Goal: Communication & Community: Connect with others

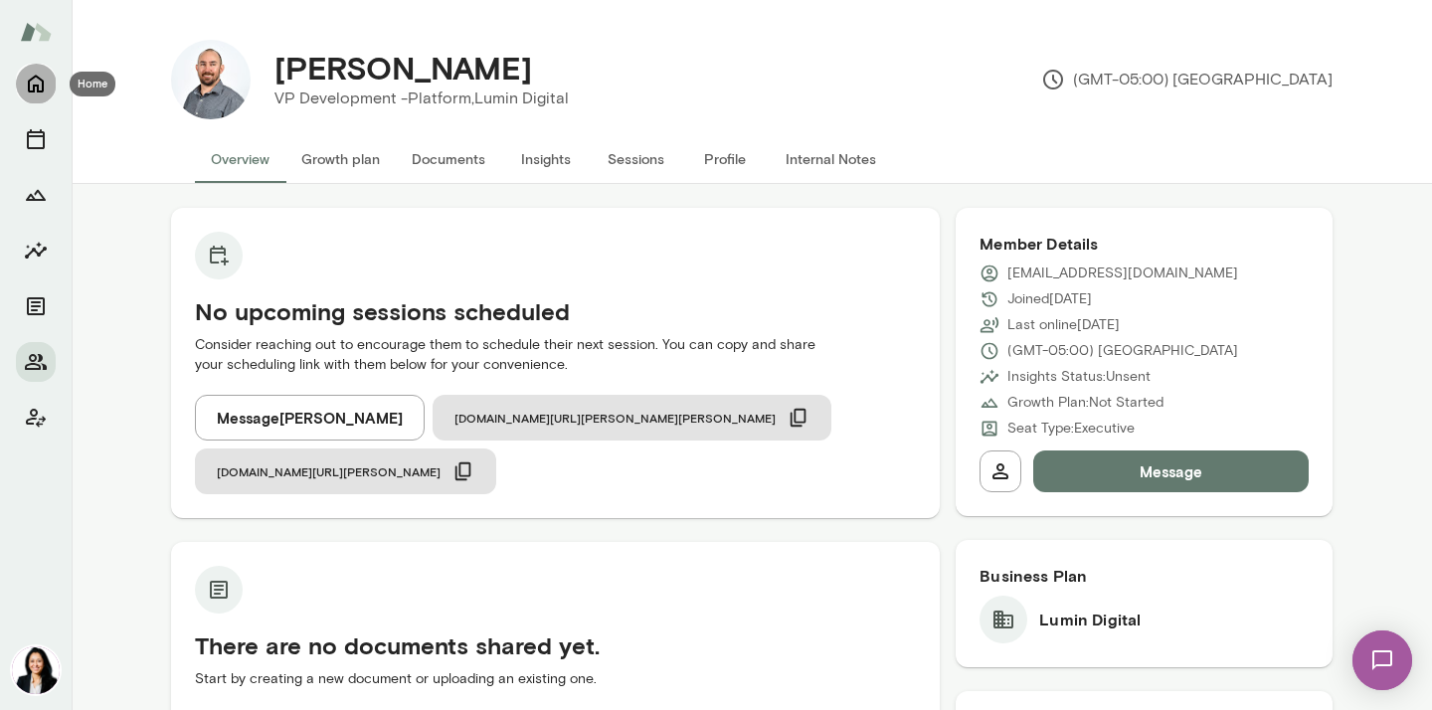
click at [34, 88] on icon "Home" at bounding box center [36, 85] width 16 height 18
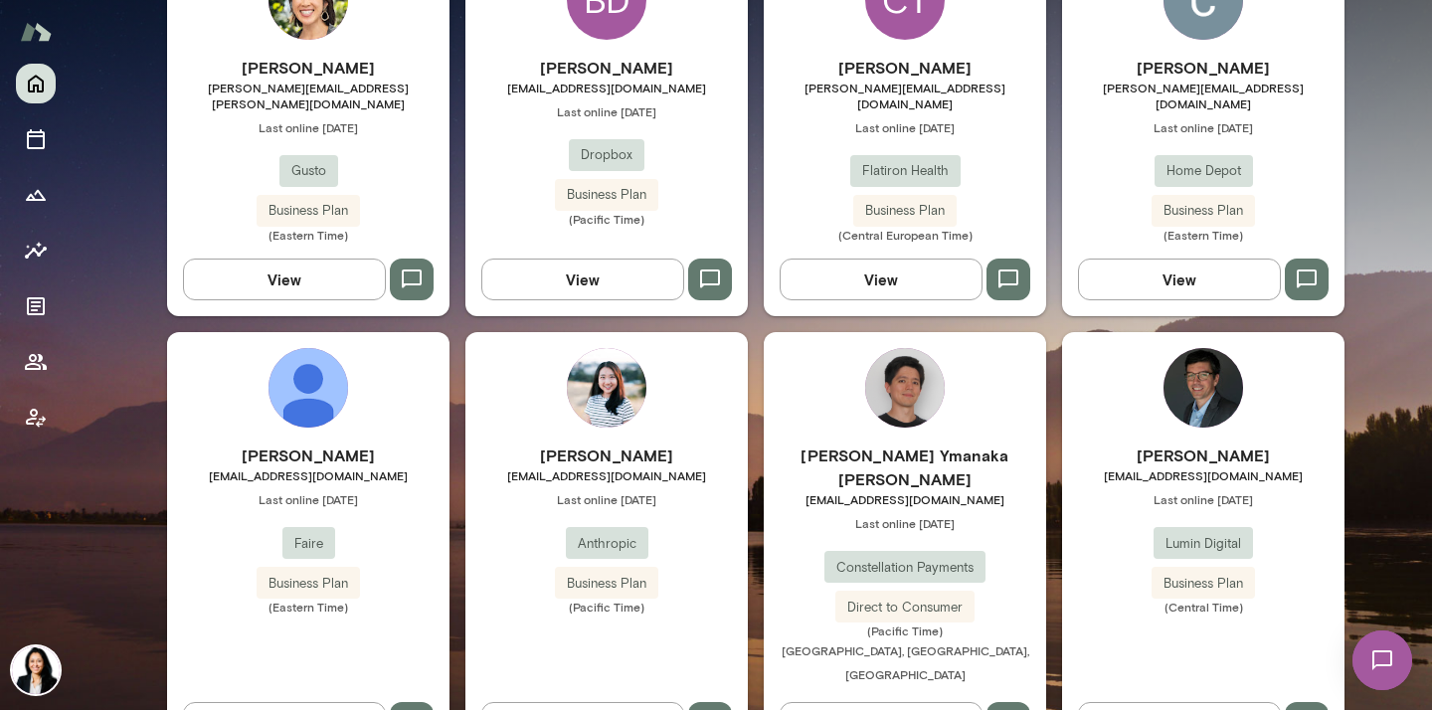
scroll to position [788, 0]
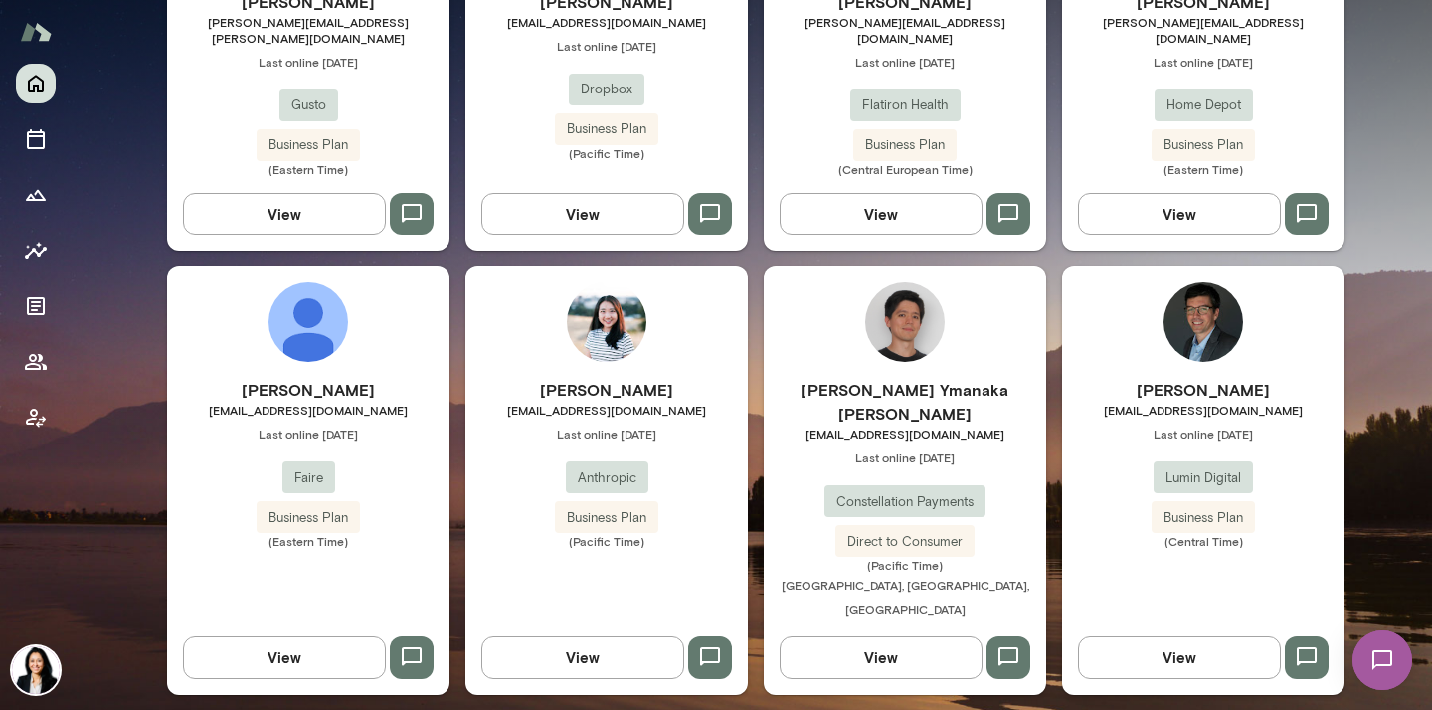
click at [359, 345] on div "[PERSON_NAME] [PERSON_NAME][EMAIL_ADDRESS][DOMAIN_NAME] Last online [DATE] Fair…" at bounding box center [308, 479] width 282 height 427
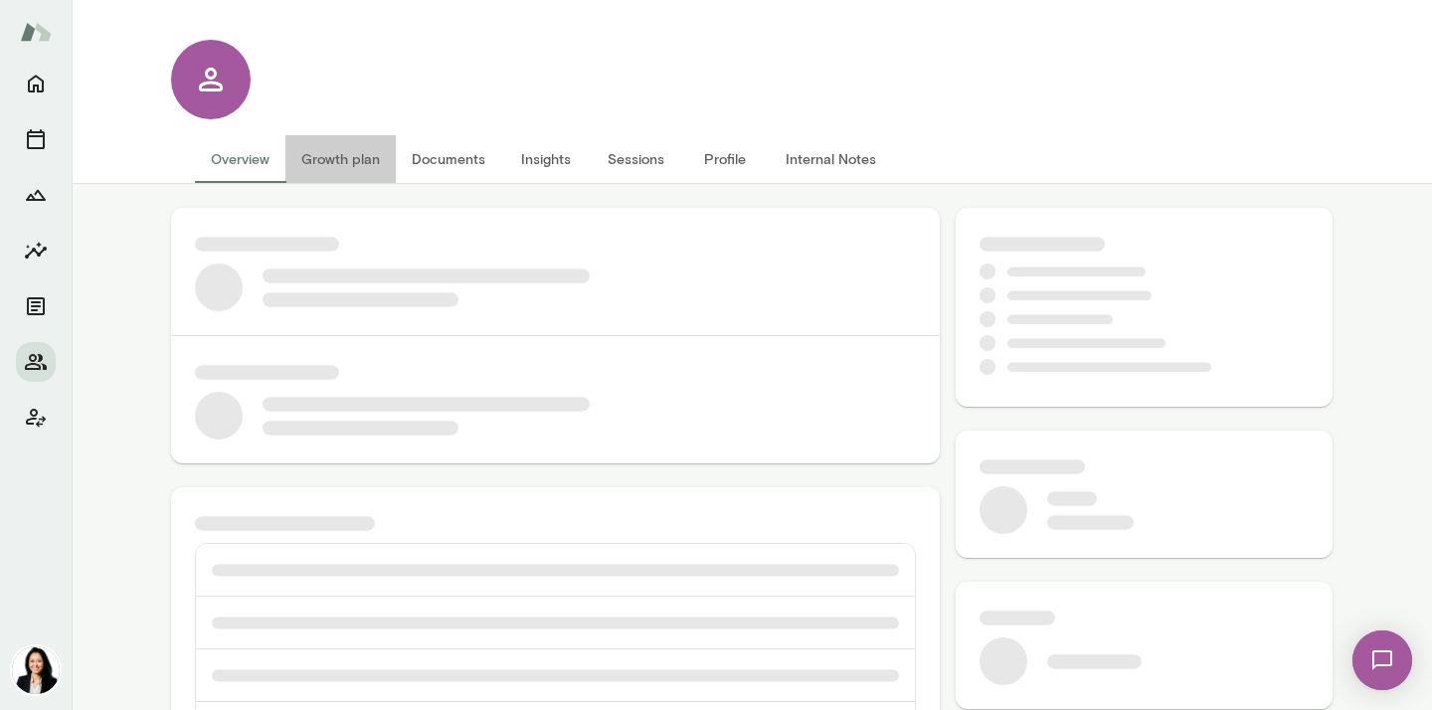
click at [350, 160] on button "Growth plan" at bounding box center [340, 159] width 110 height 48
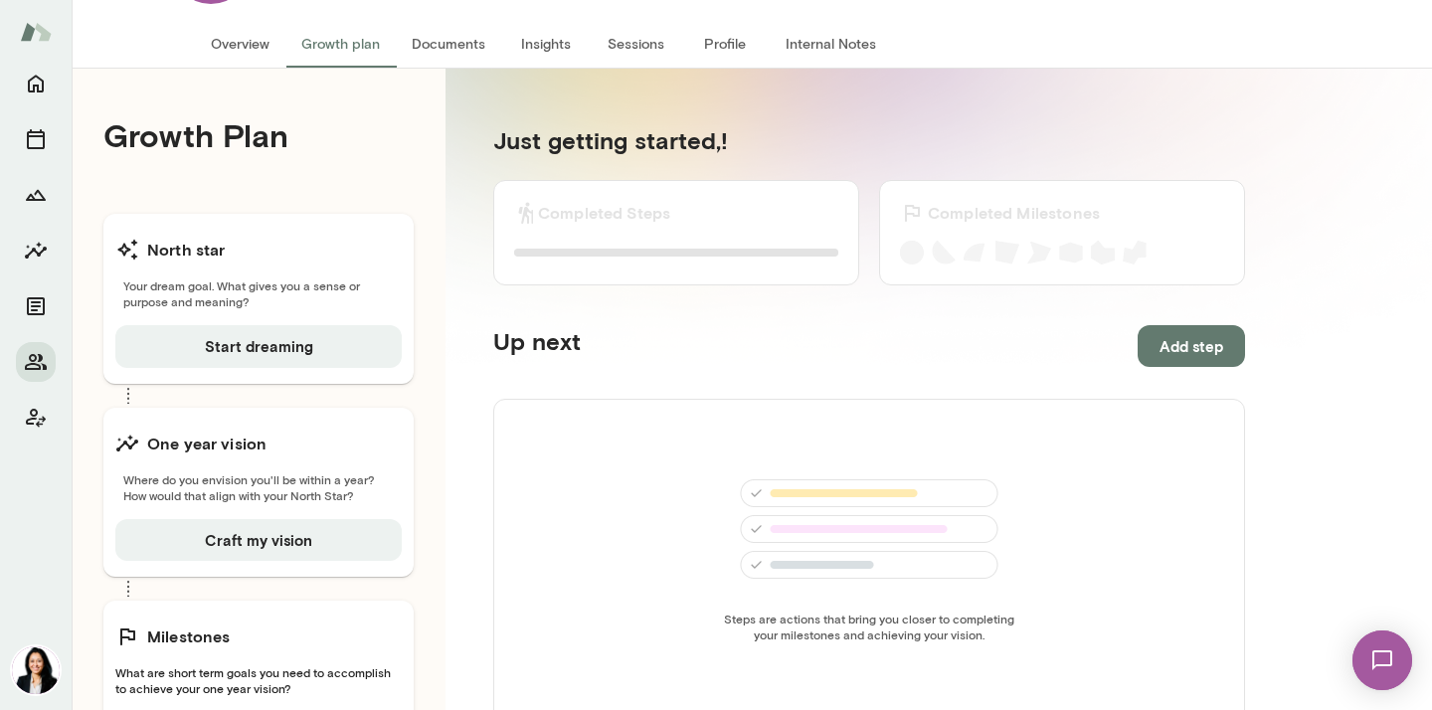
scroll to position [118, 0]
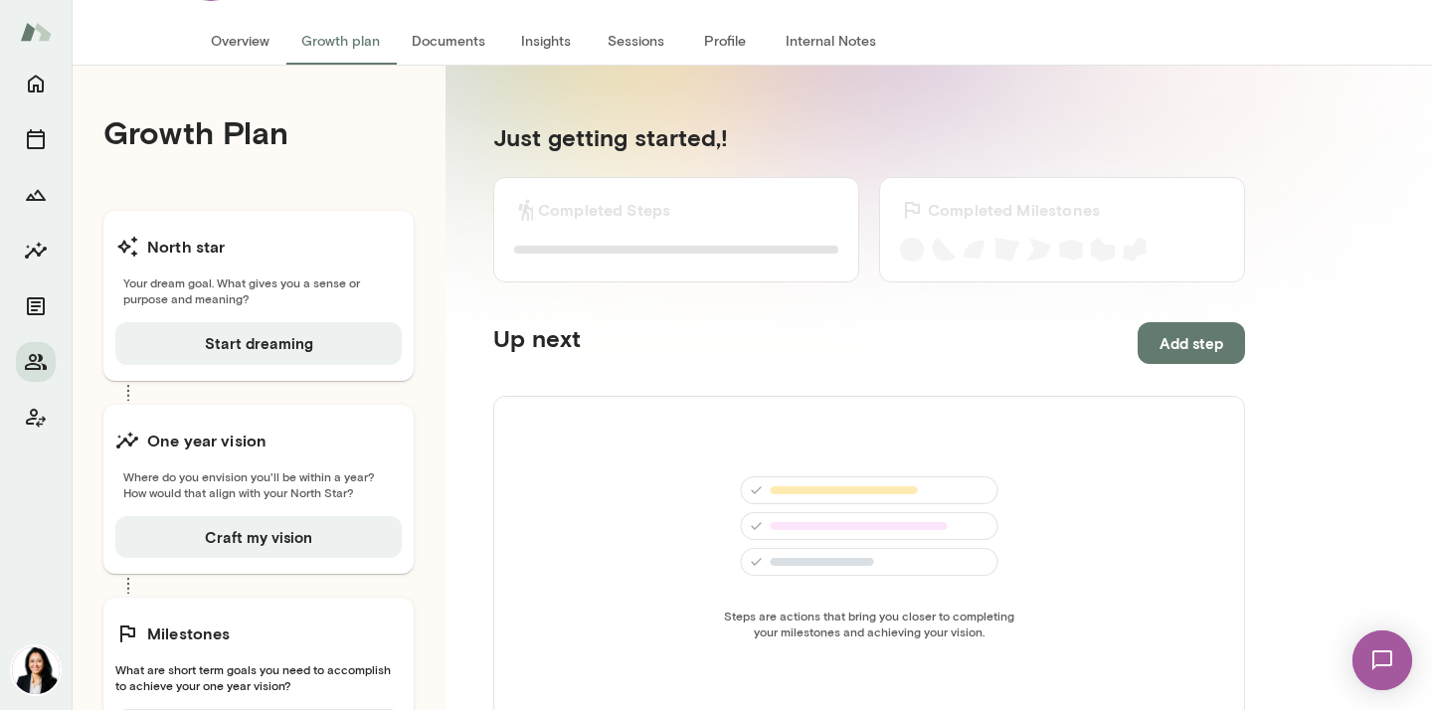
click at [240, 45] on button "Overview" at bounding box center [240, 41] width 90 height 48
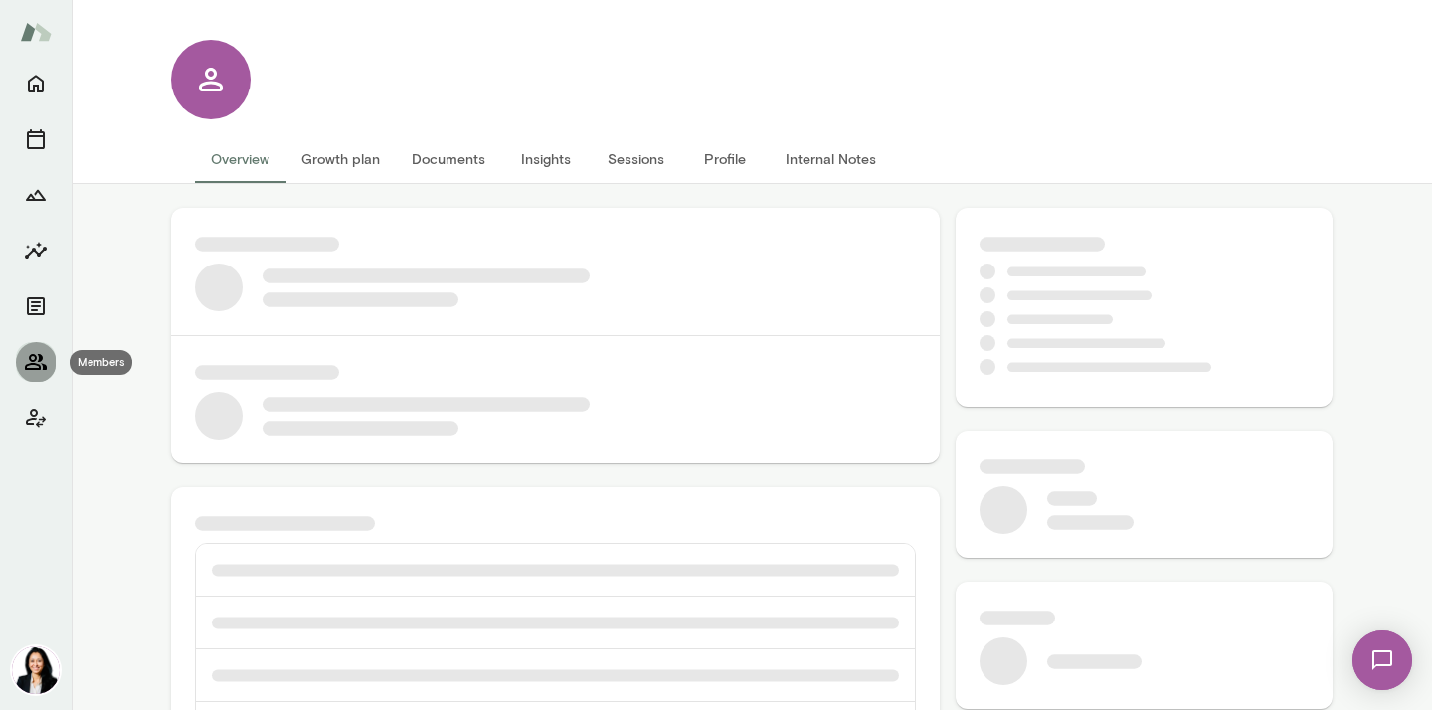
click at [35, 361] on icon "Members" at bounding box center [36, 362] width 24 height 24
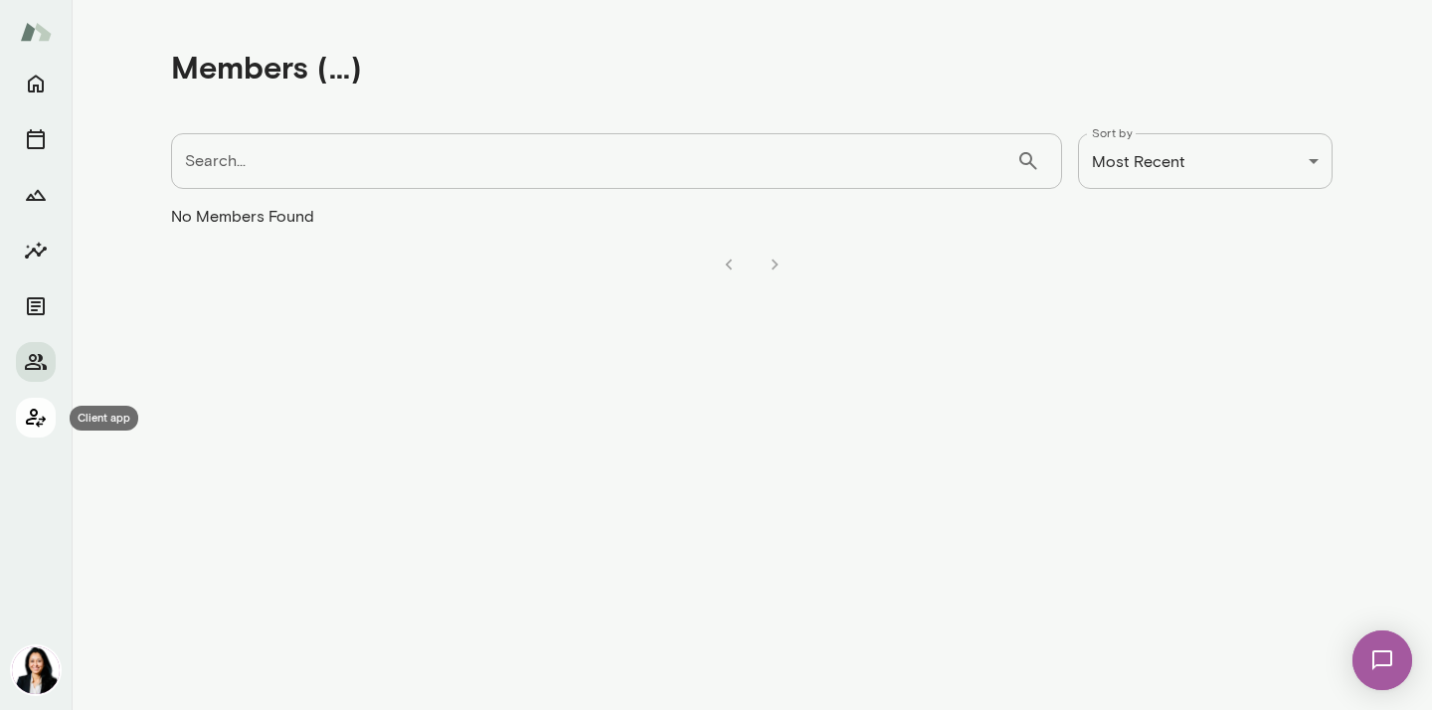
click at [34, 408] on icon "Client app" at bounding box center [36, 418] width 24 height 24
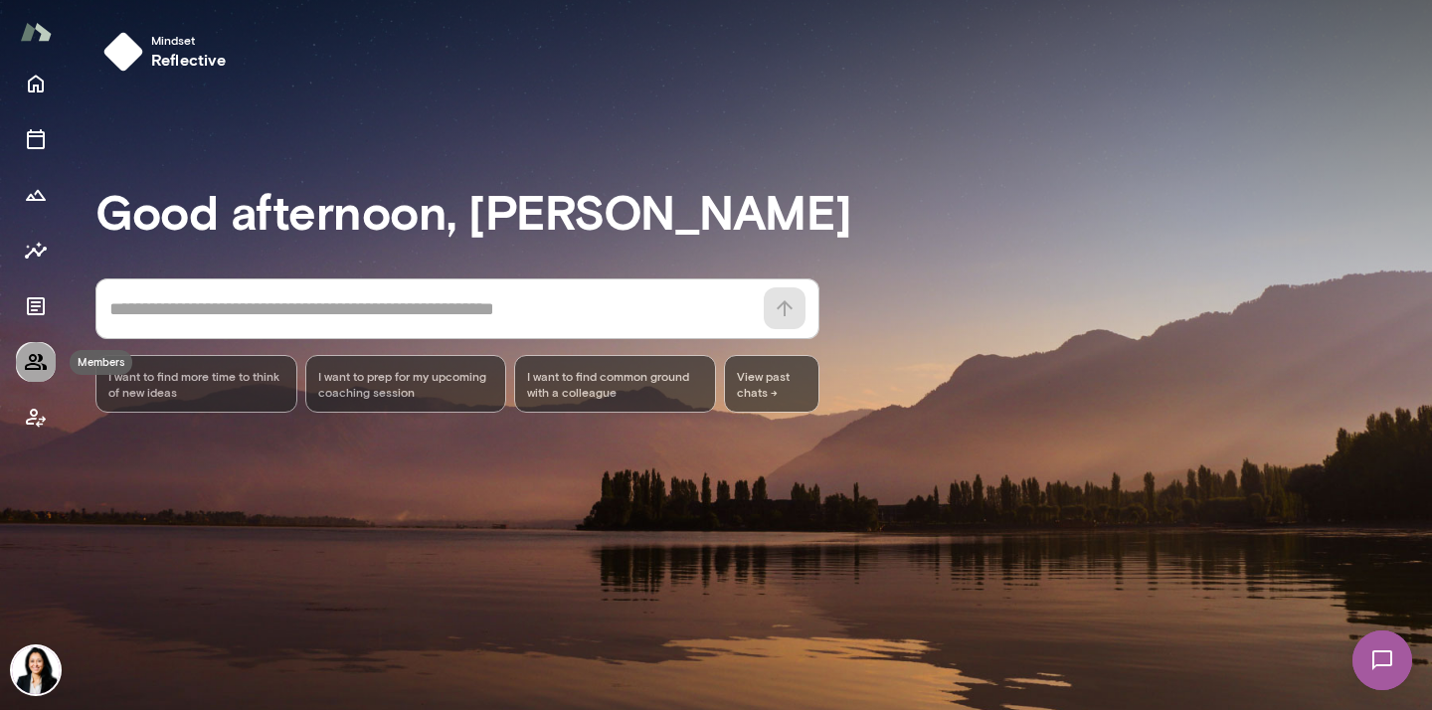
click at [35, 356] on icon "Members" at bounding box center [36, 362] width 22 height 16
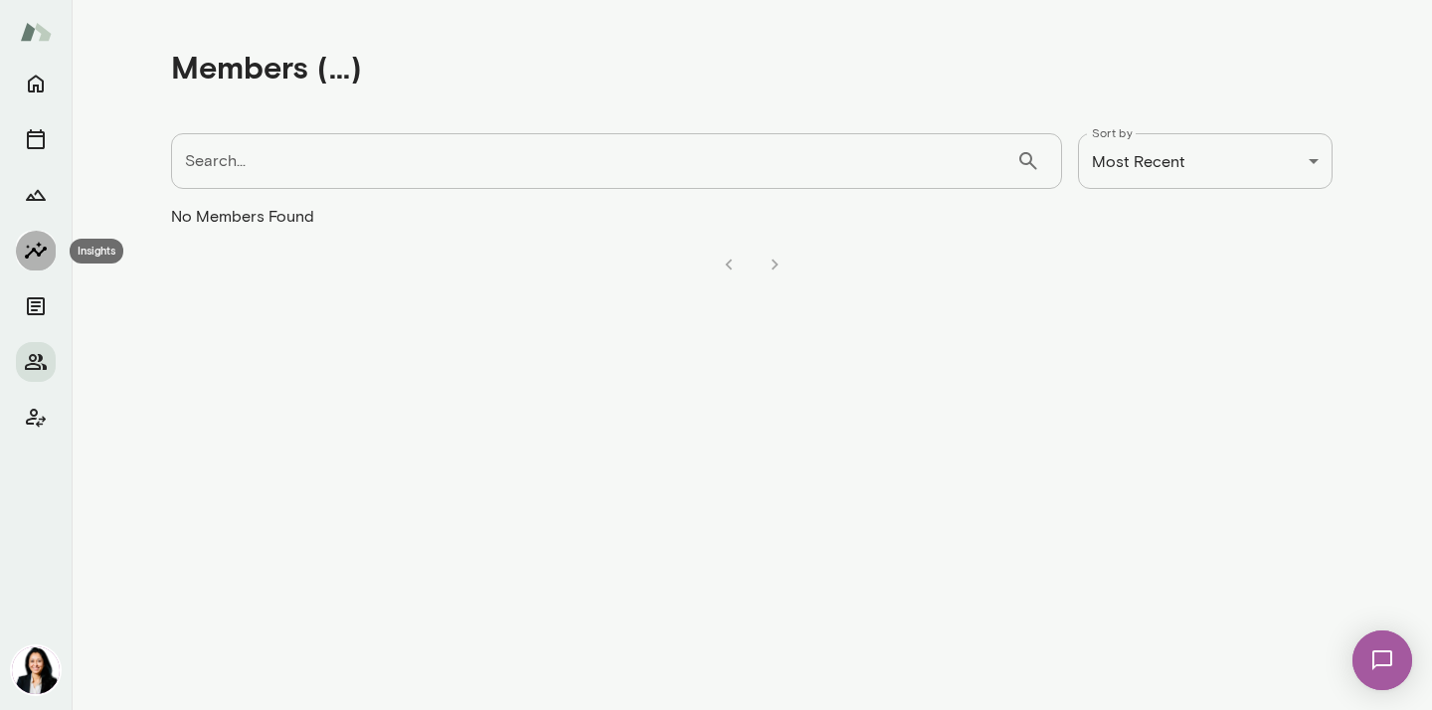
click at [36, 249] on icon "Insights" at bounding box center [36, 251] width 24 height 24
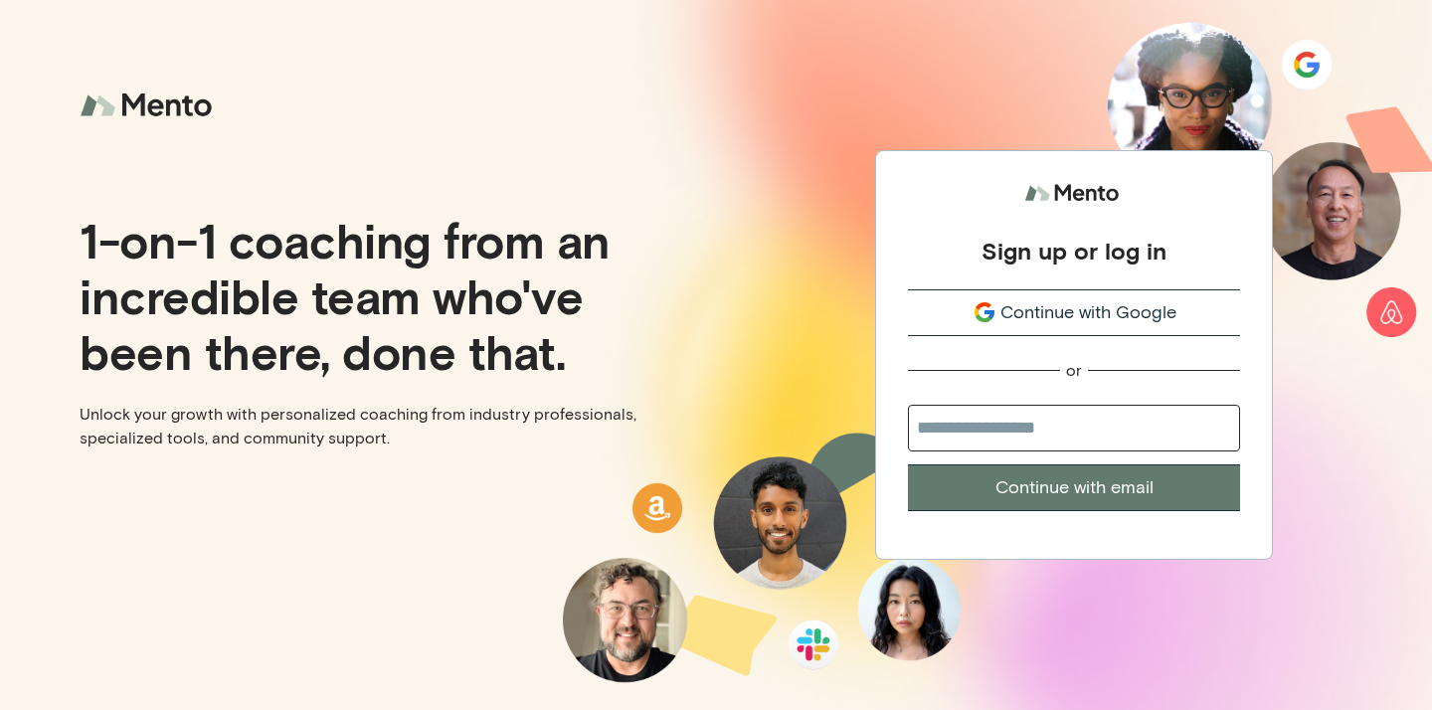
click at [1083, 309] on span "Continue with Google" at bounding box center [1088, 312] width 176 height 27
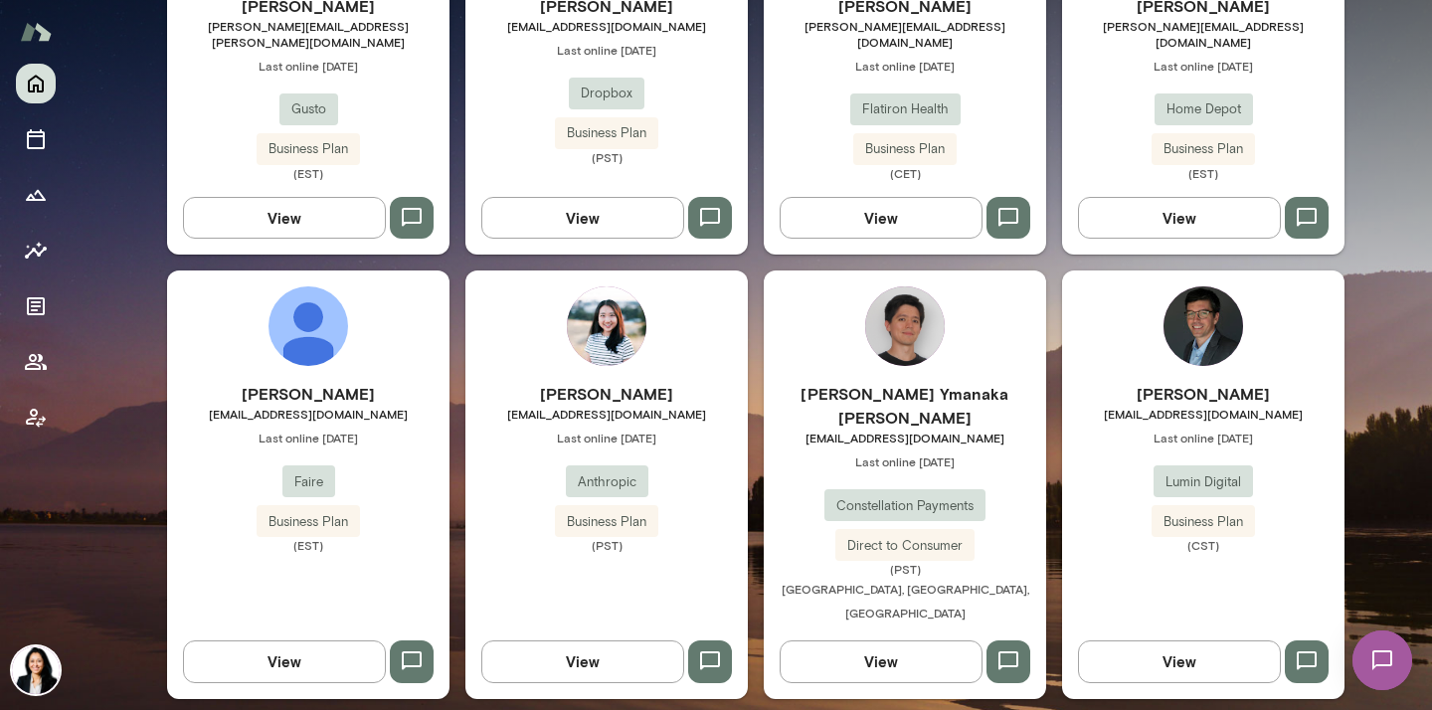
scroll to position [792, 0]
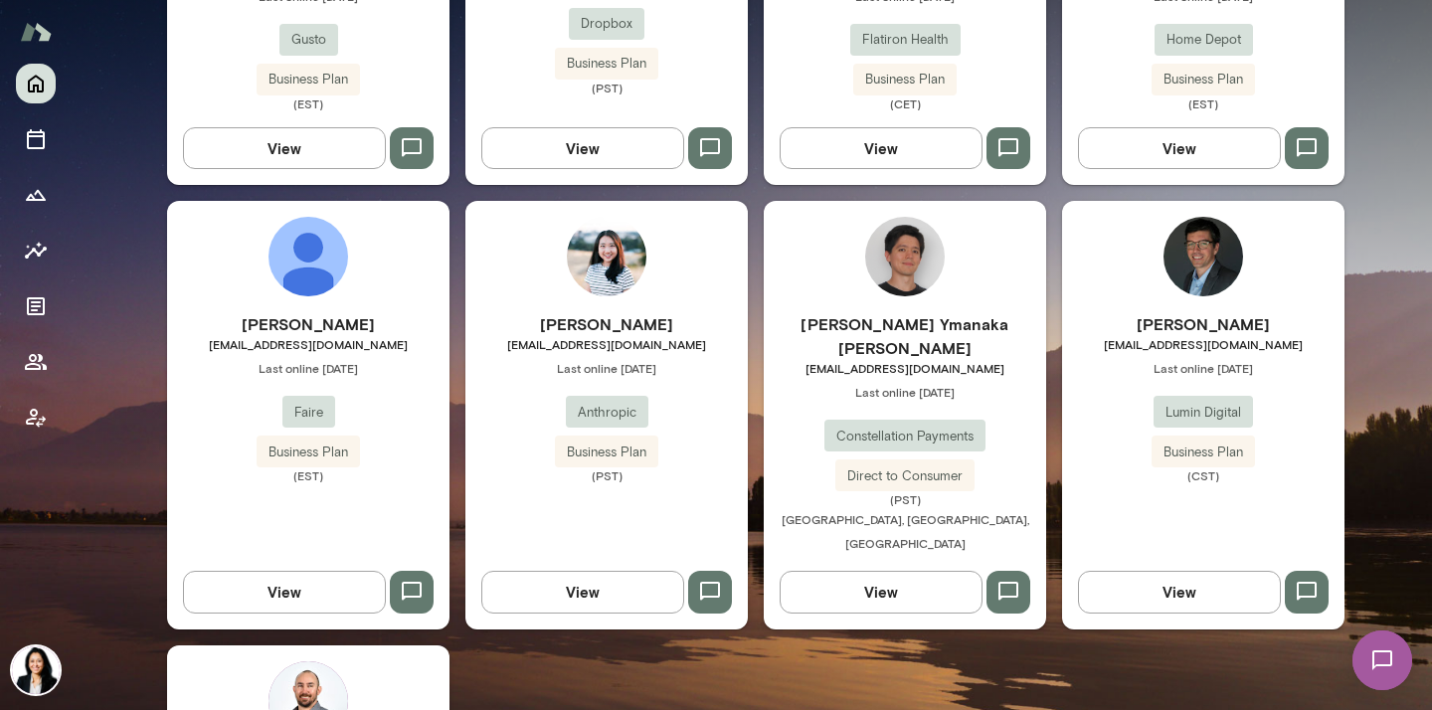
click at [340, 316] on h6 "[PERSON_NAME]" at bounding box center [308, 324] width 282 height 24
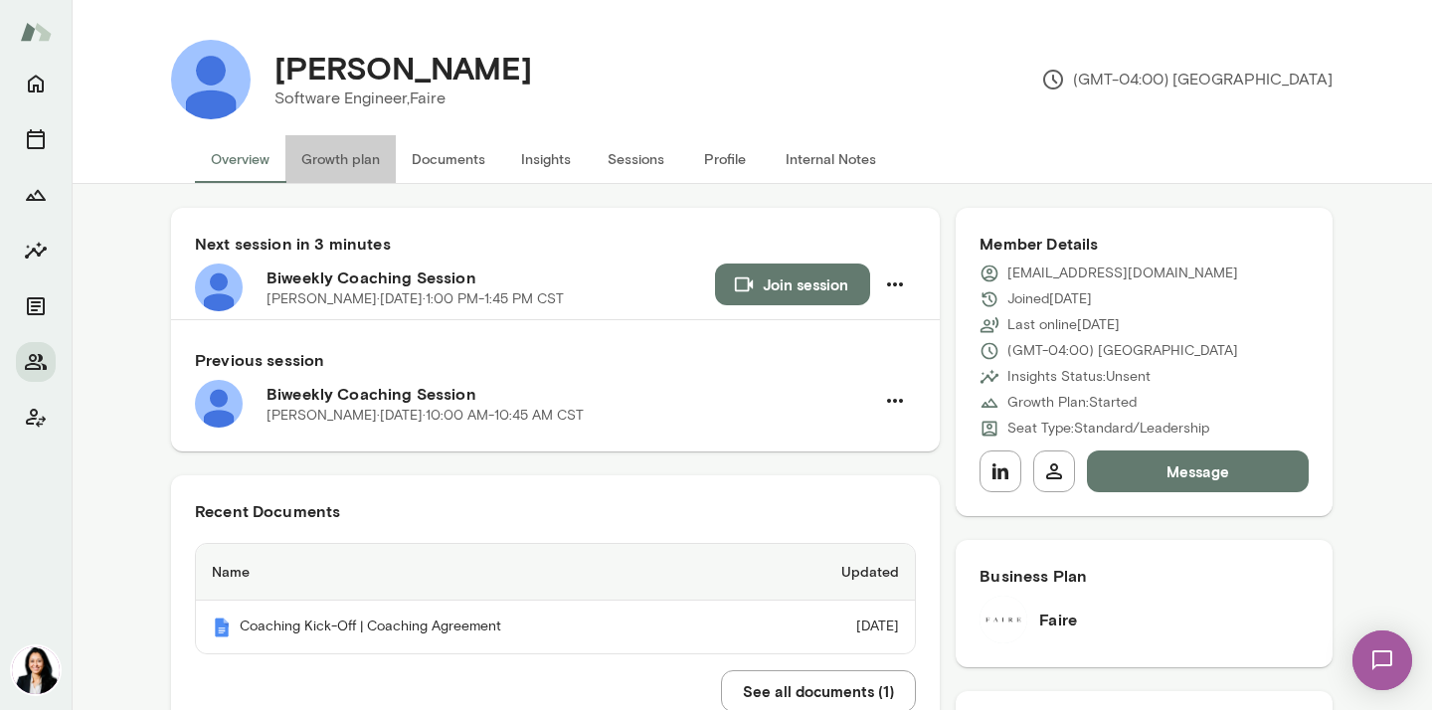
click at [339, 167] on button "Growth plan" at bounding box center [340, 159] width 110 height 48
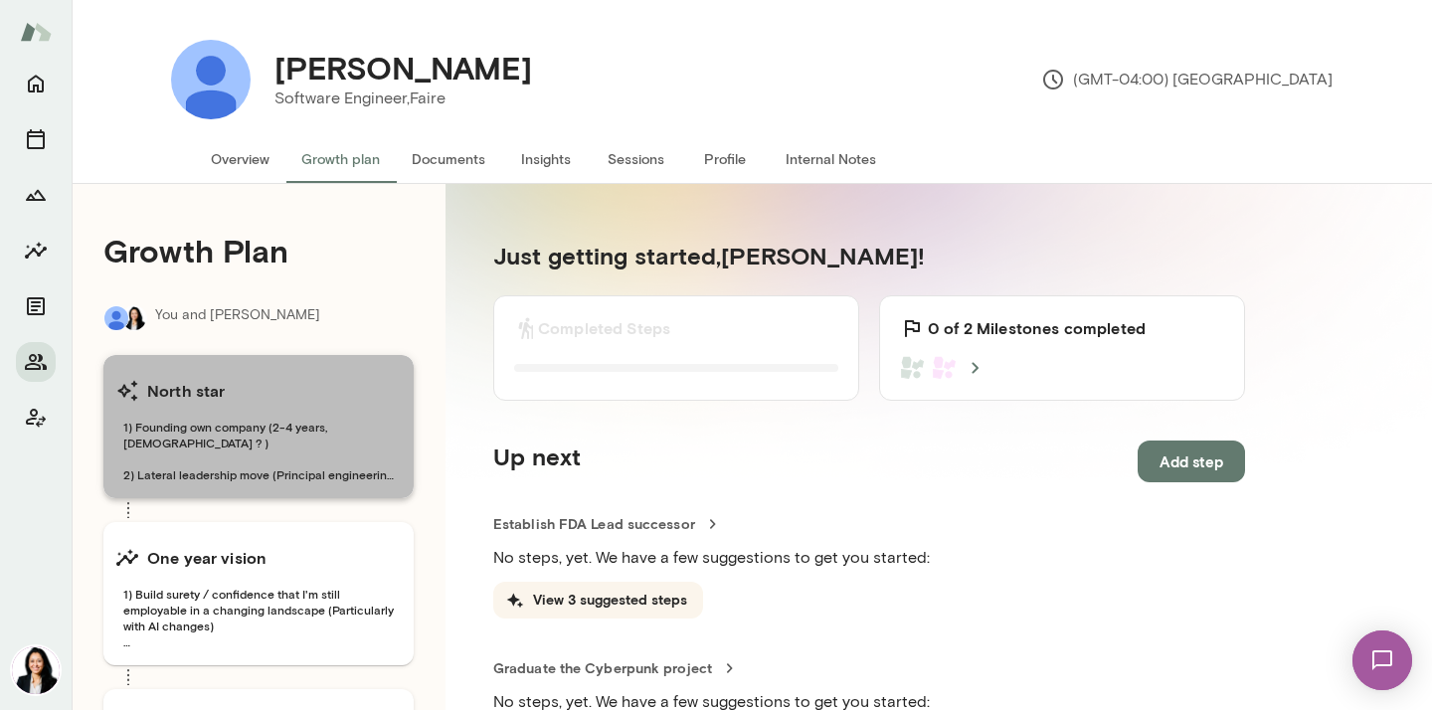
click at [260, 414] on div "North star 1) Founding own company (2-4 years, 40 y/o ? ) 2) Lateral leadership…" at bounding box center [258, 426] width 310 height 143
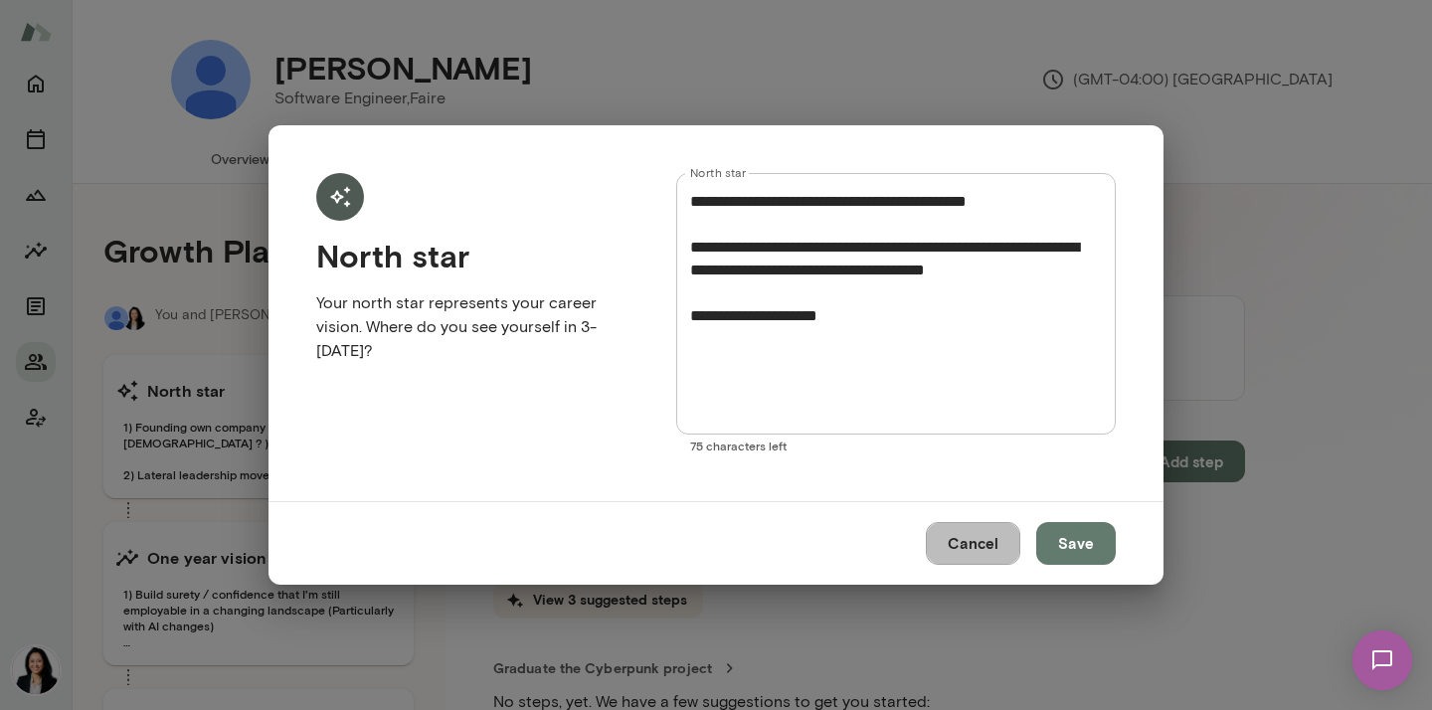
click at [941, 546] on button "Cancel" at bounding box center [973, 543] width 94 height 42
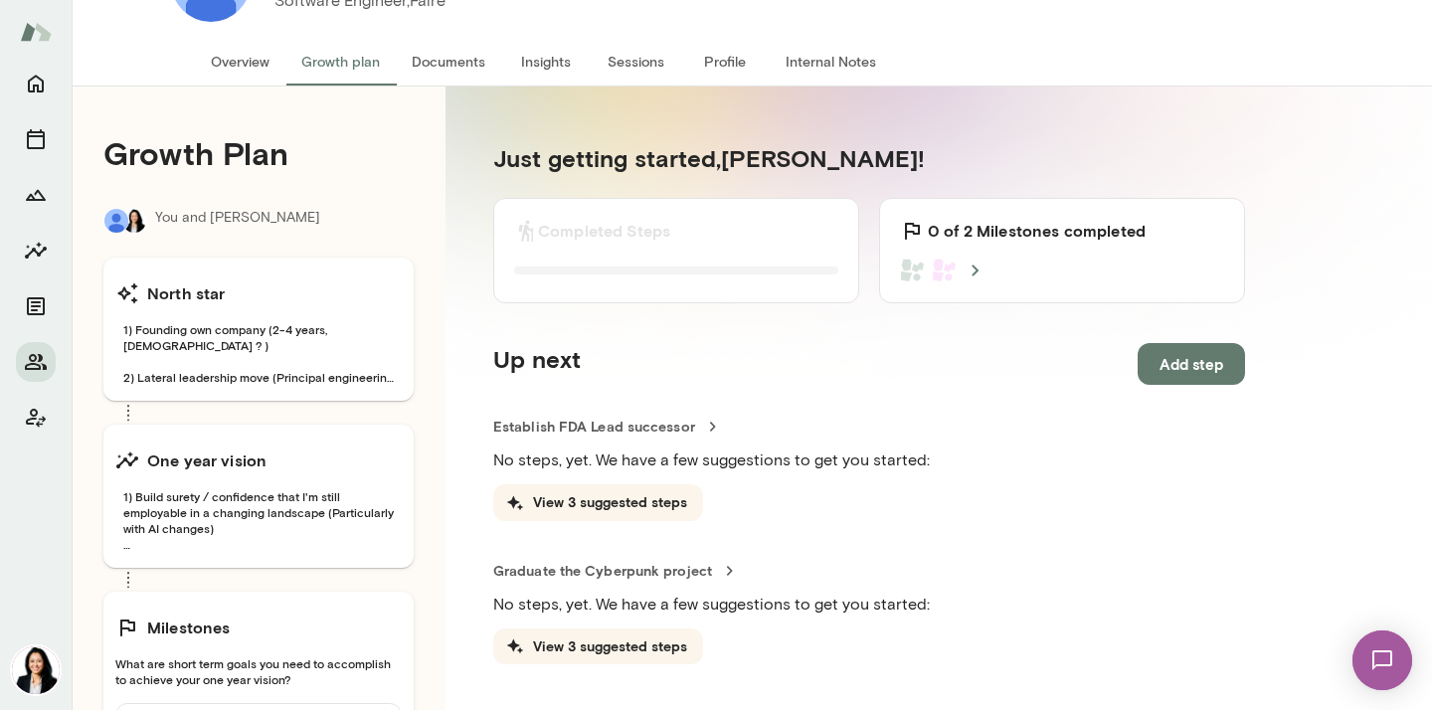
scroll to position [113, 0]
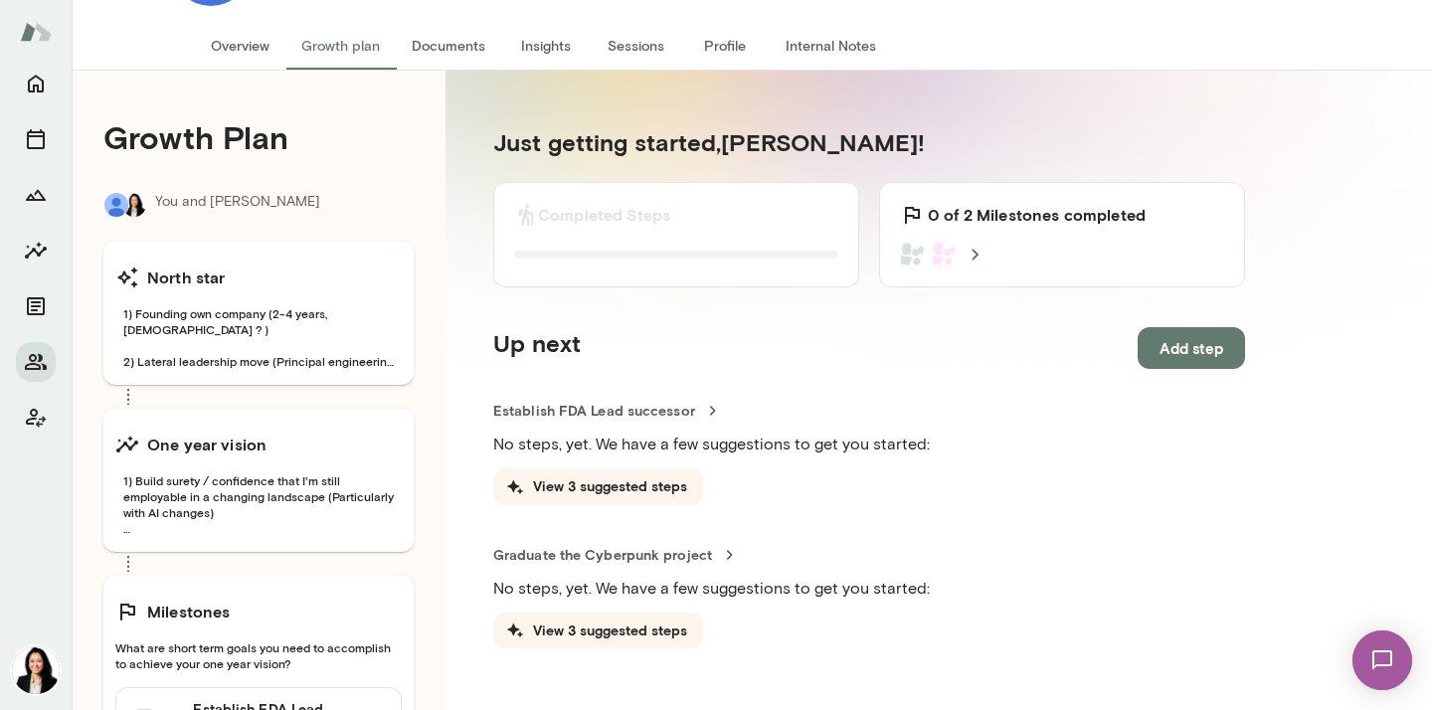
click at [250, 501] on span "1) Build surety / confidence that I'm still employable in a changing landscape …" at bounding box center [258, 504] width 286 height 64
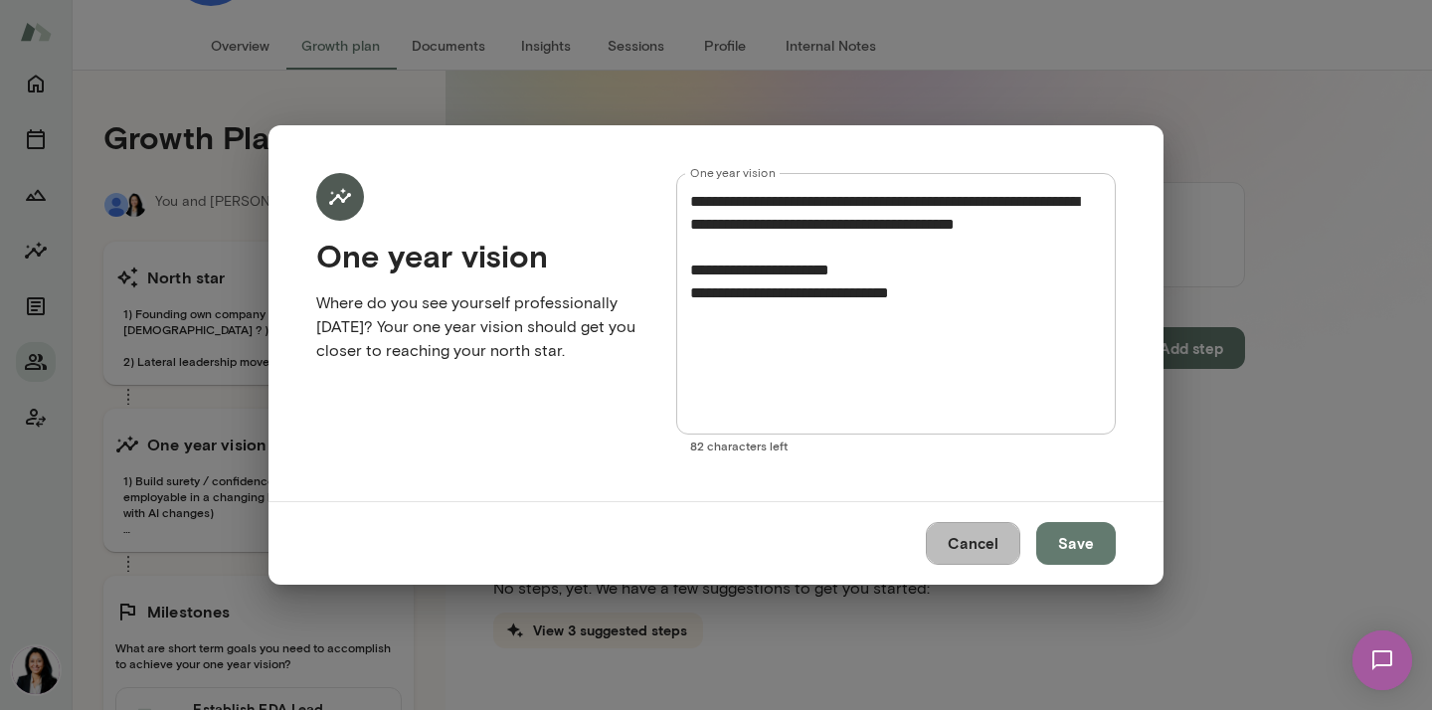
click at [968, 547] on button "Cancel" at bounding box center [973, 543] width 94 height 42
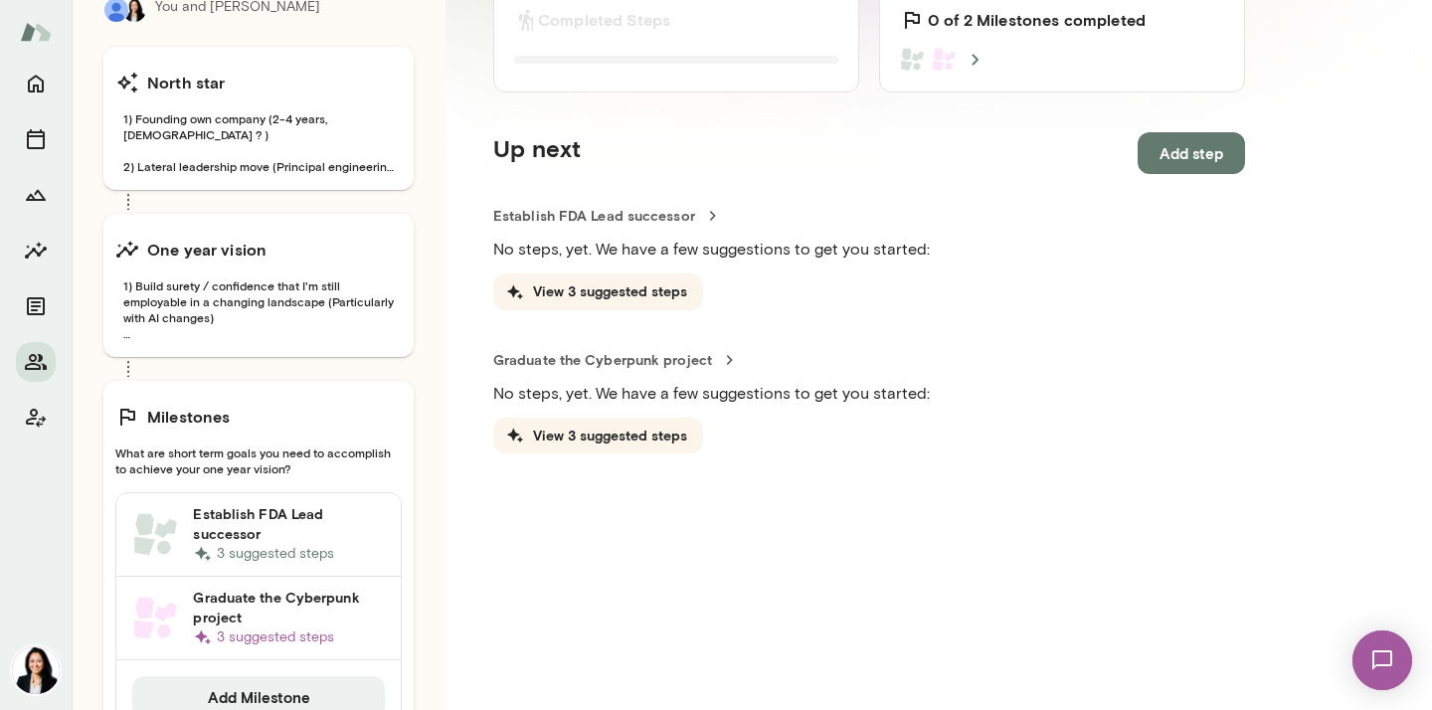
scroll to position [316, 0]
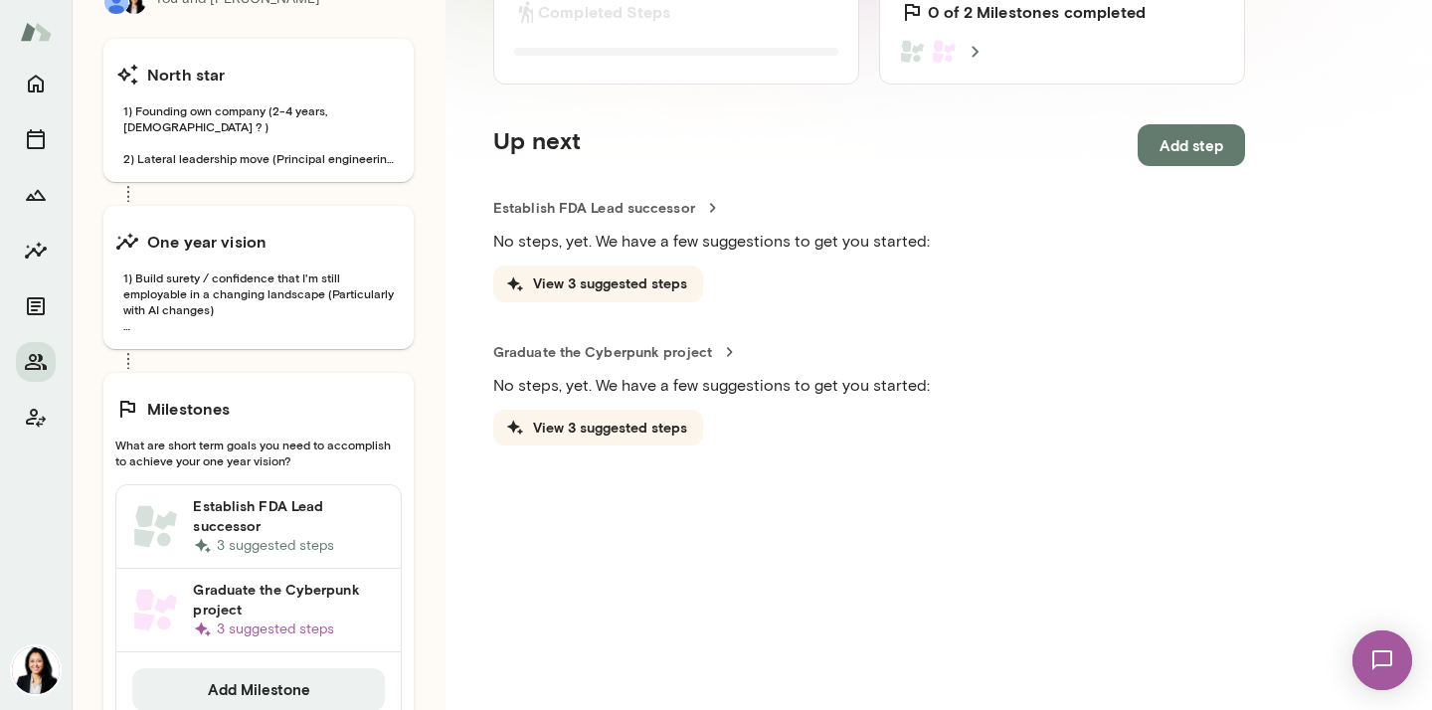
click at [289, 546] on p "3 suggested steps" at bounding box center [289, 546] width 192 height 20
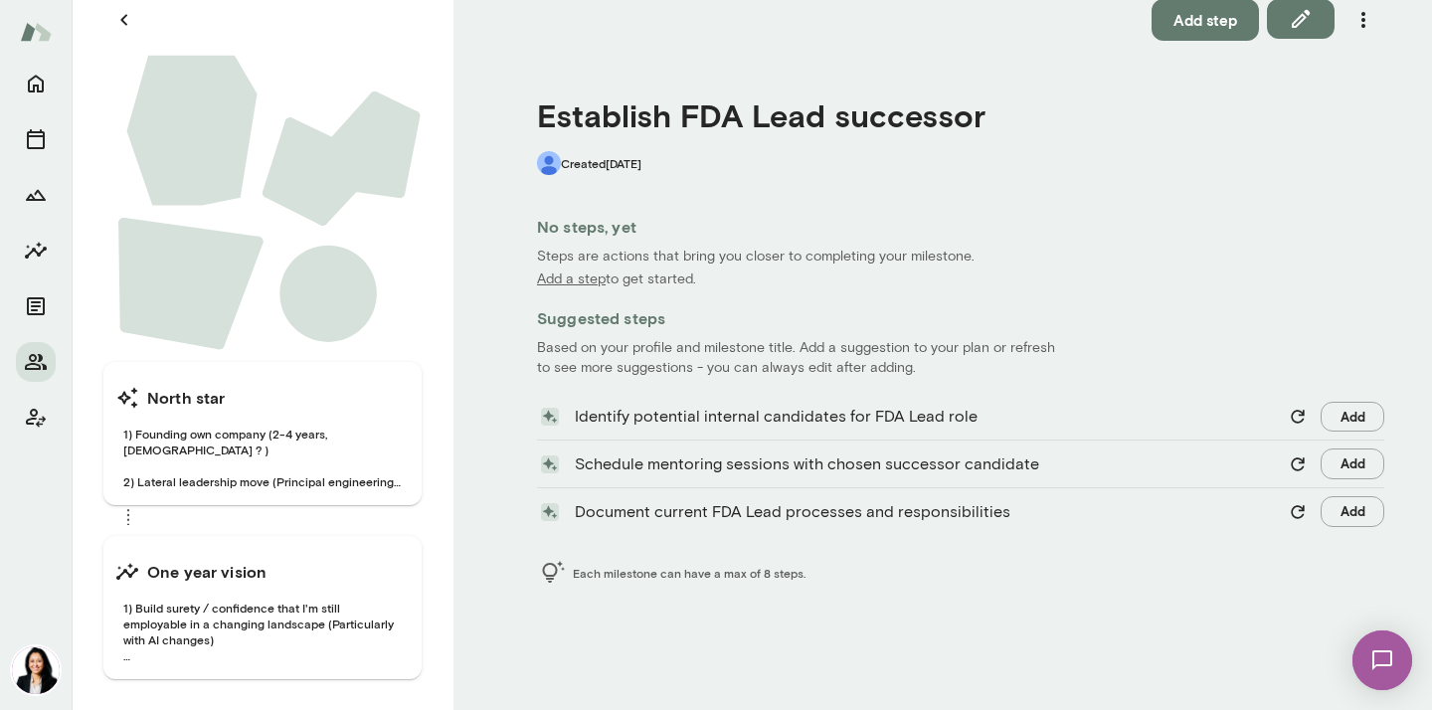
scroll to position [249, 0]
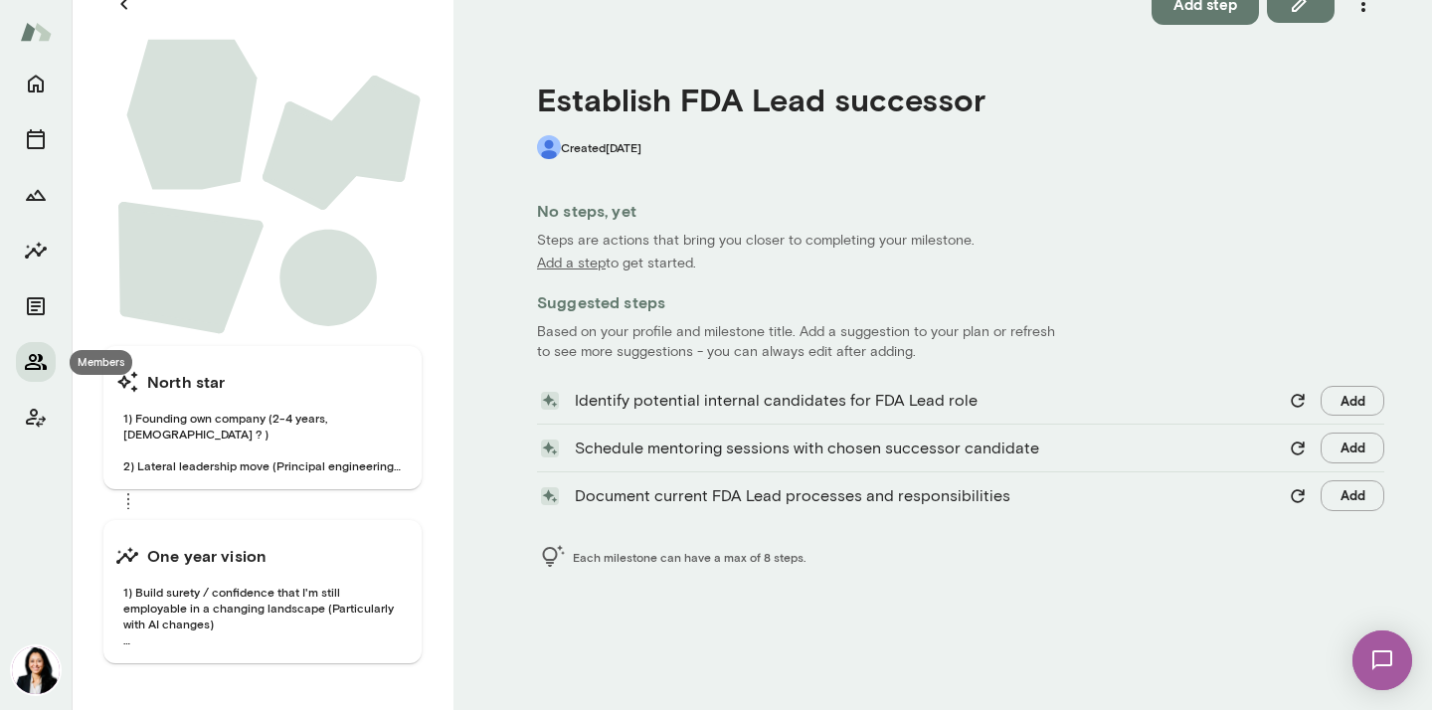
click at [32, 355] on icon "Members" at bounding box center [36, 362] width 22 height 16
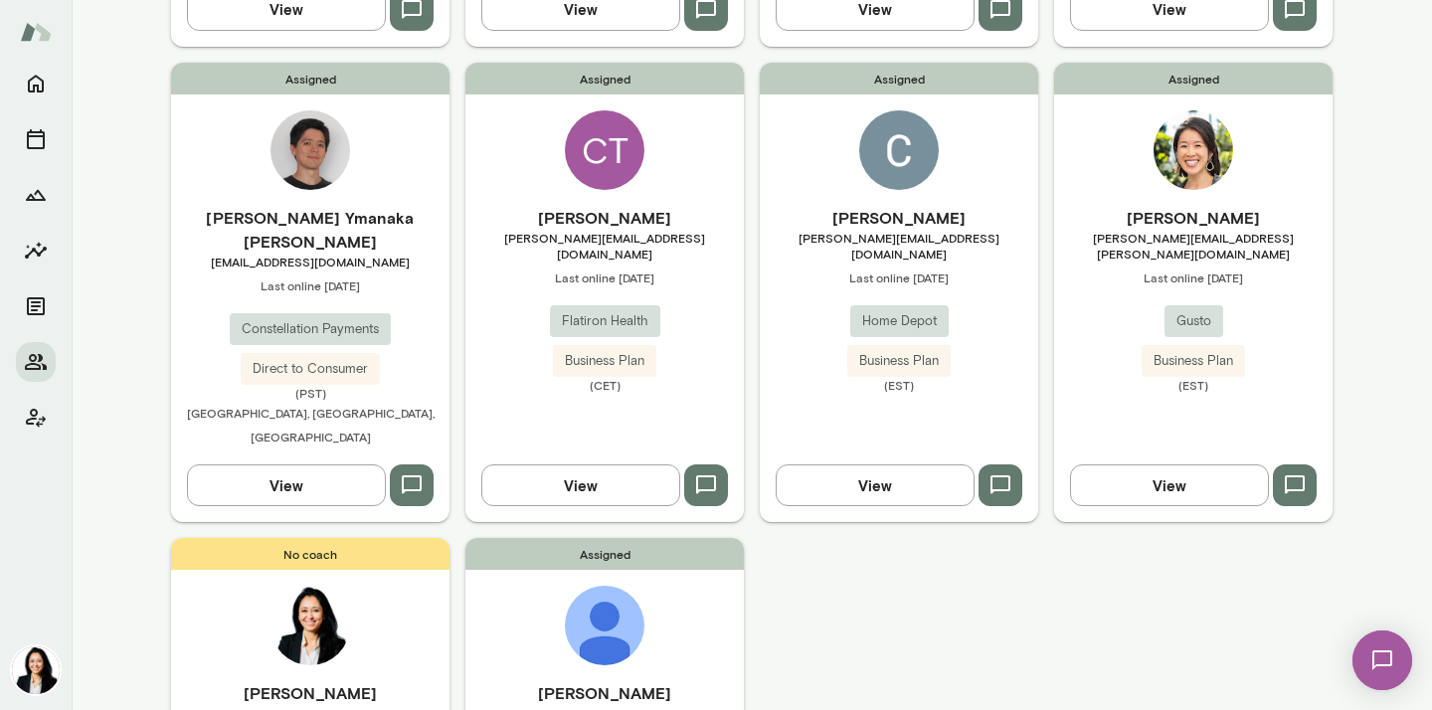
scroll to position [589, 0]
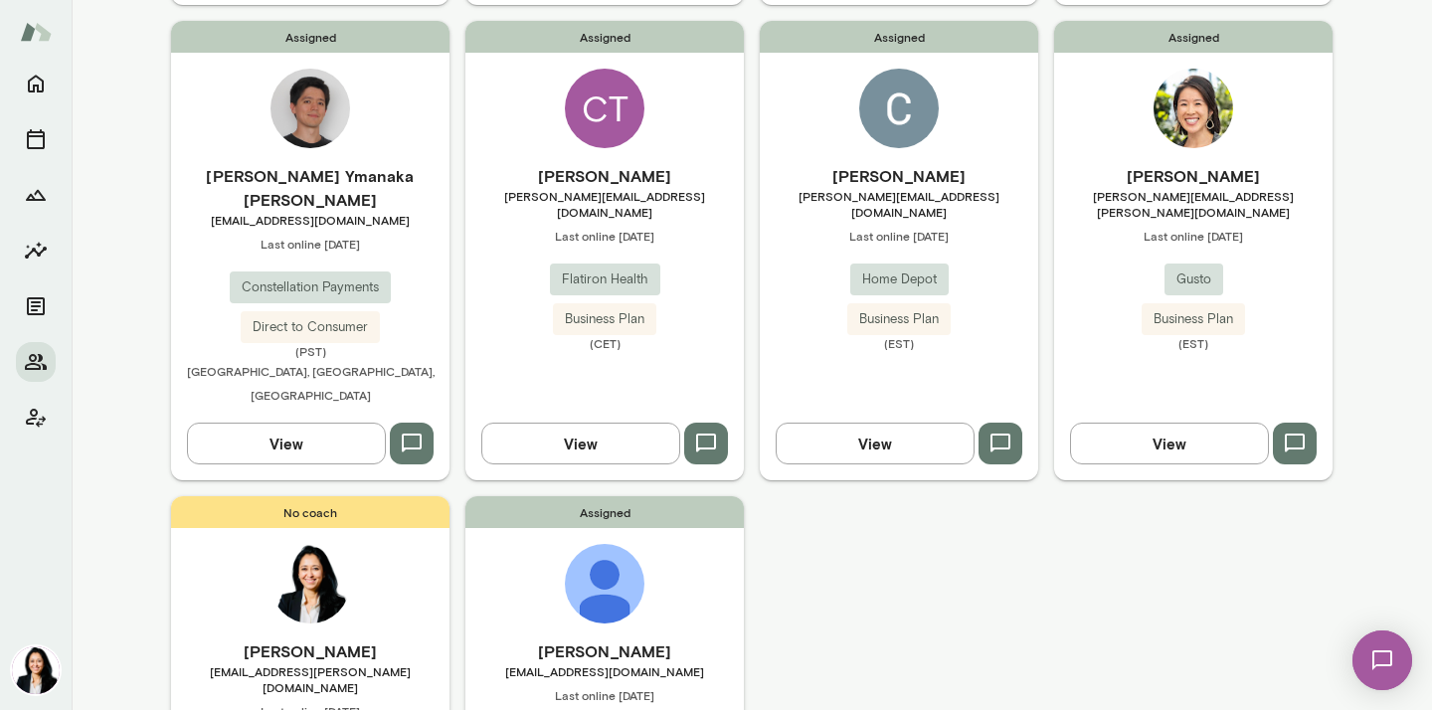
click at [628, 544] on img at bounding box center [605, 584] width 80 height 80
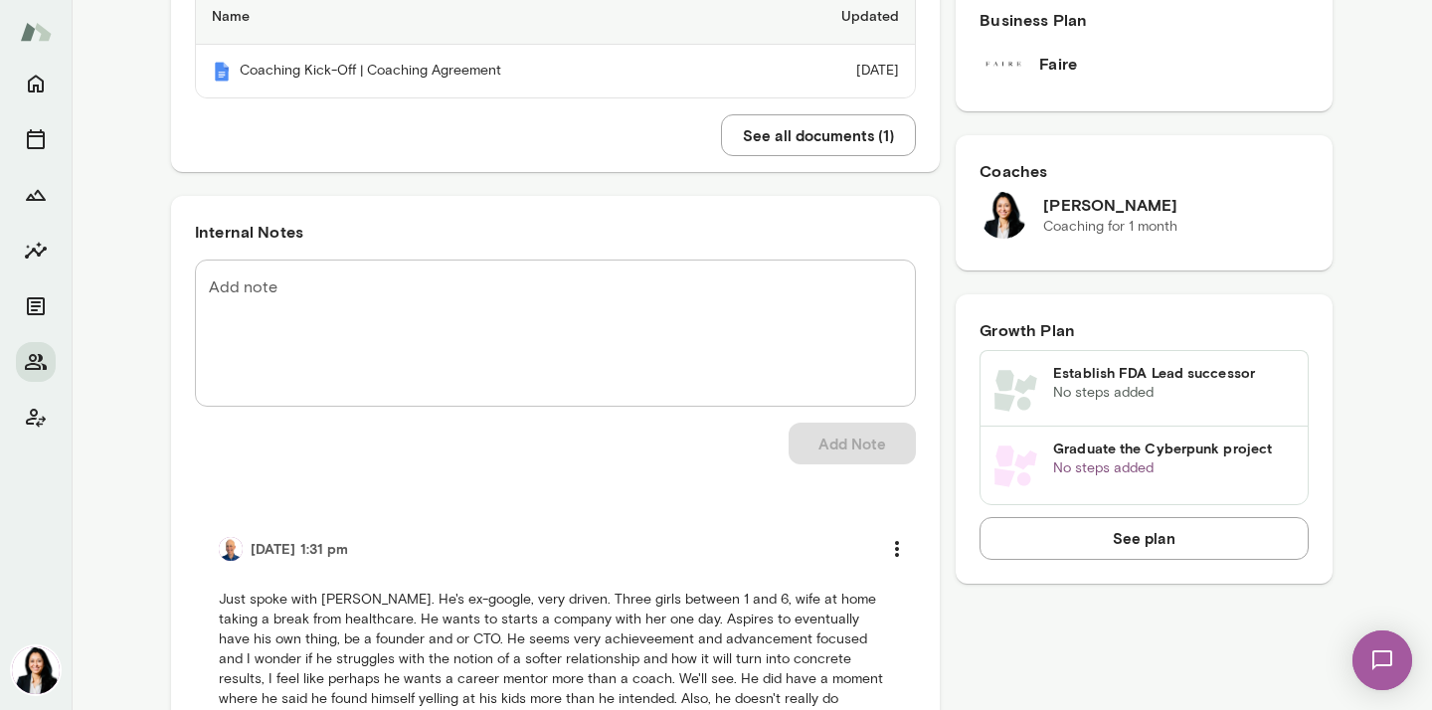
scroll to position [564, 0]
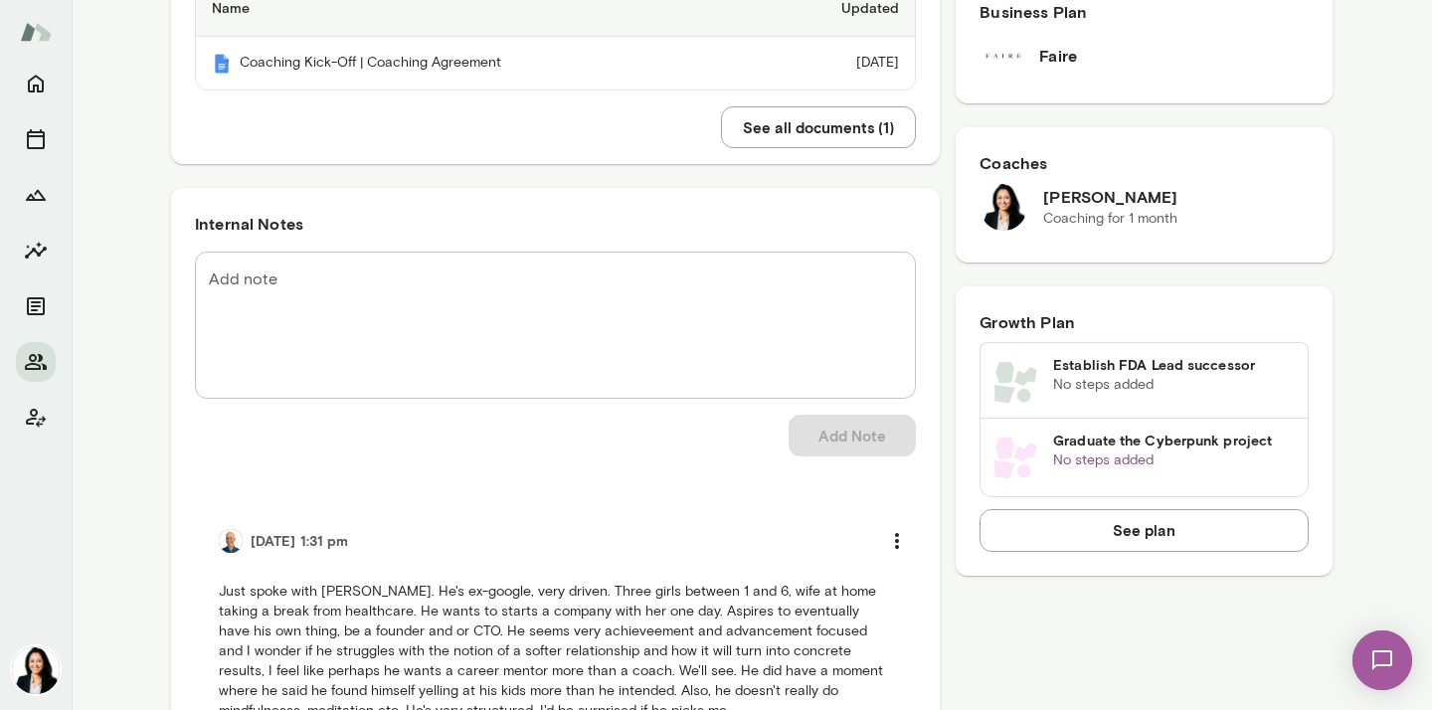
click at [1149, 533] on button "See plan" at bounding box center [1143, 530] width 329 height 42
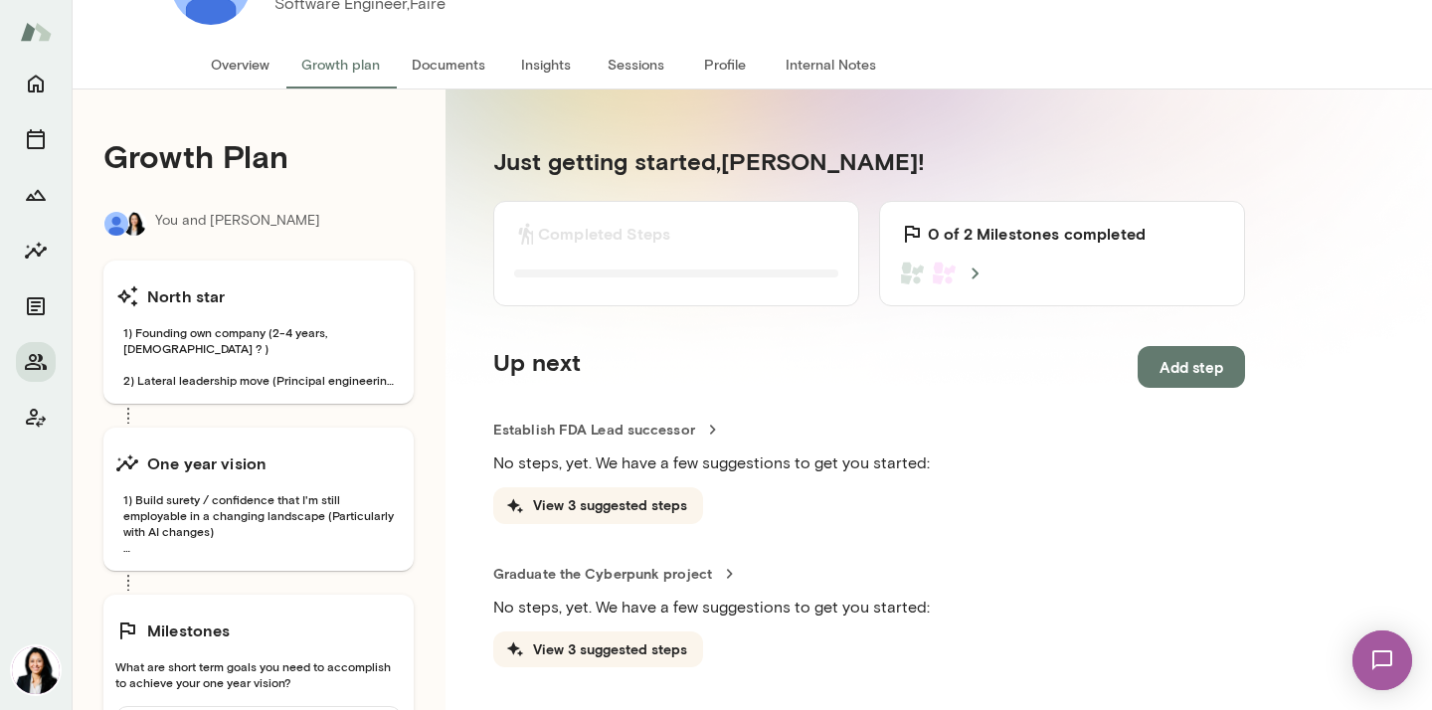
scroll to position [152, 0]
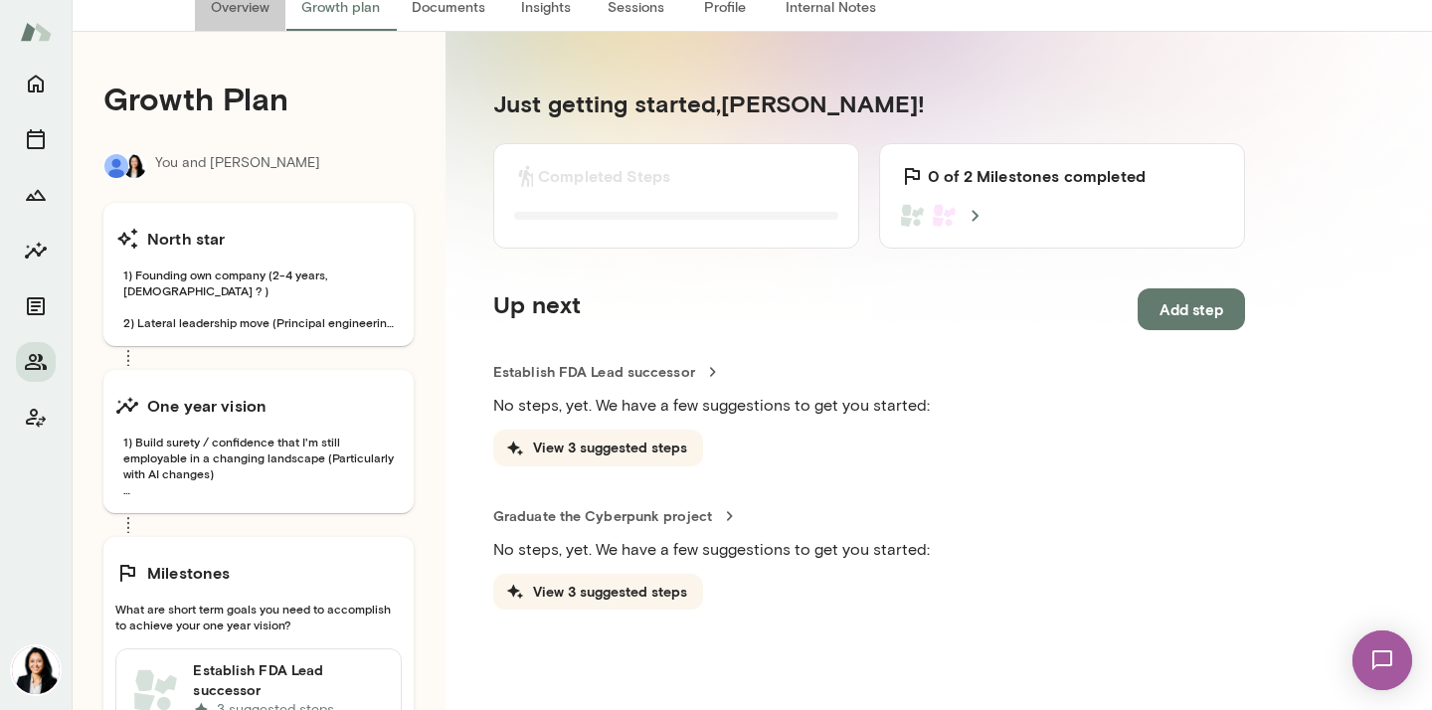
click at [239, 8] on button "Overview" at bounding box center [240, 7] width 90 height 48
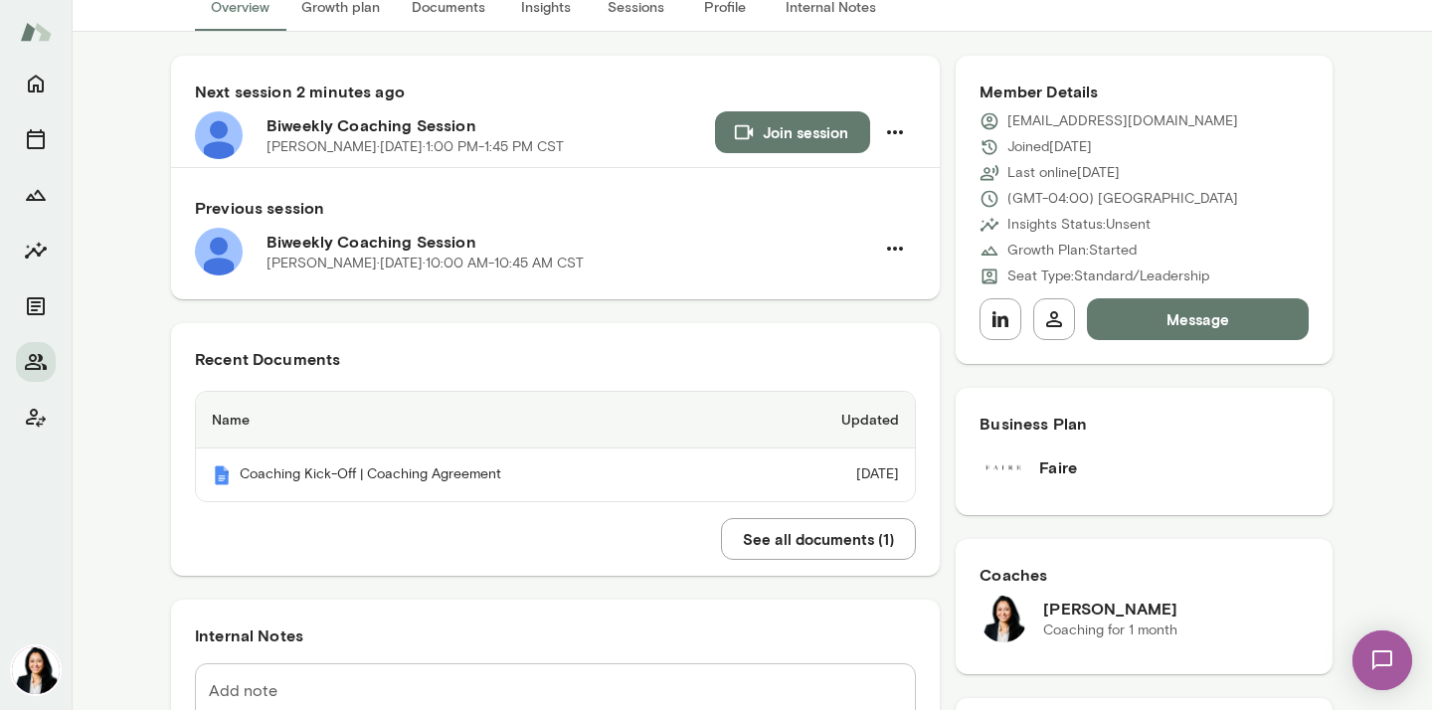
click at [1175, 316] on button "Message" at bounding box center [1198, 319] width 222 height 42
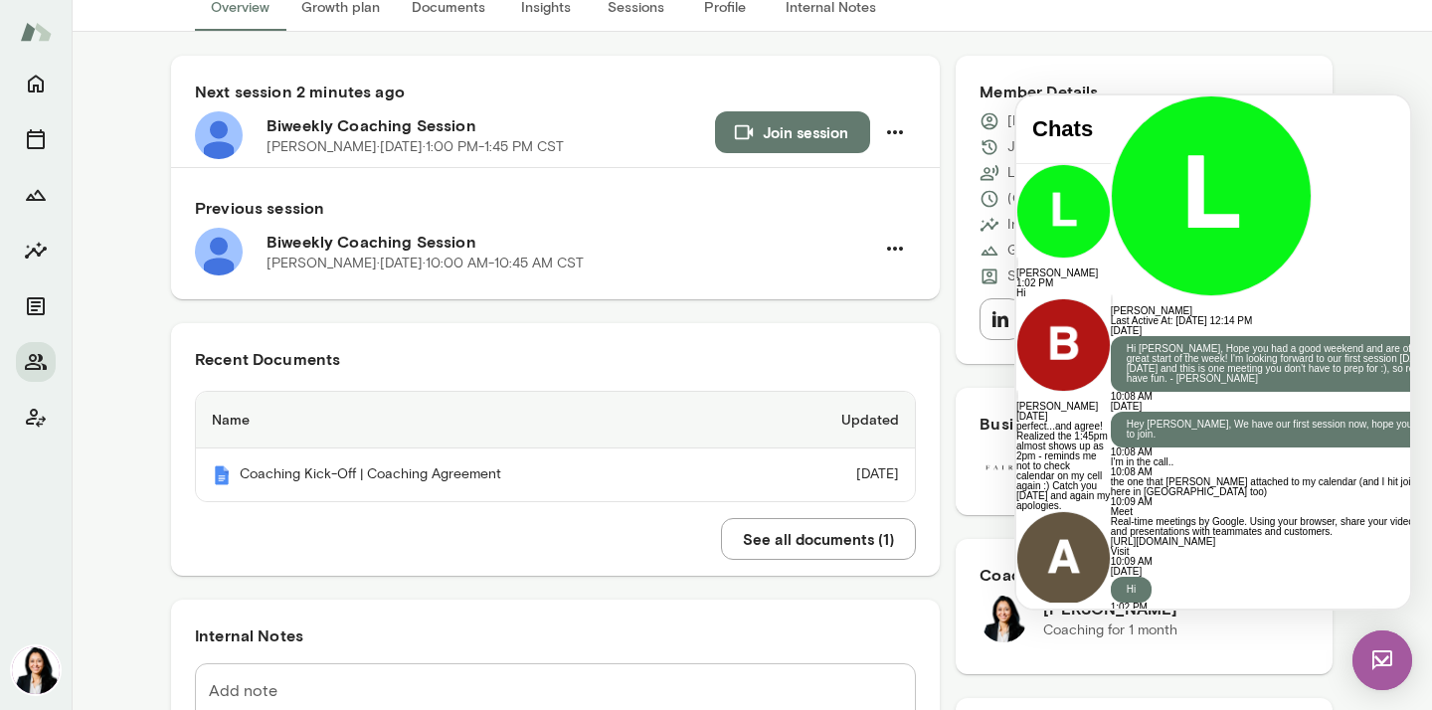
scroll to position [917, 0]
click at [1110, 648] on div at bounding box center [1290, 674] width 360 height 52
click at [1122, 639] on button "button" at bounding box center [1116, 640] width 12 height 2
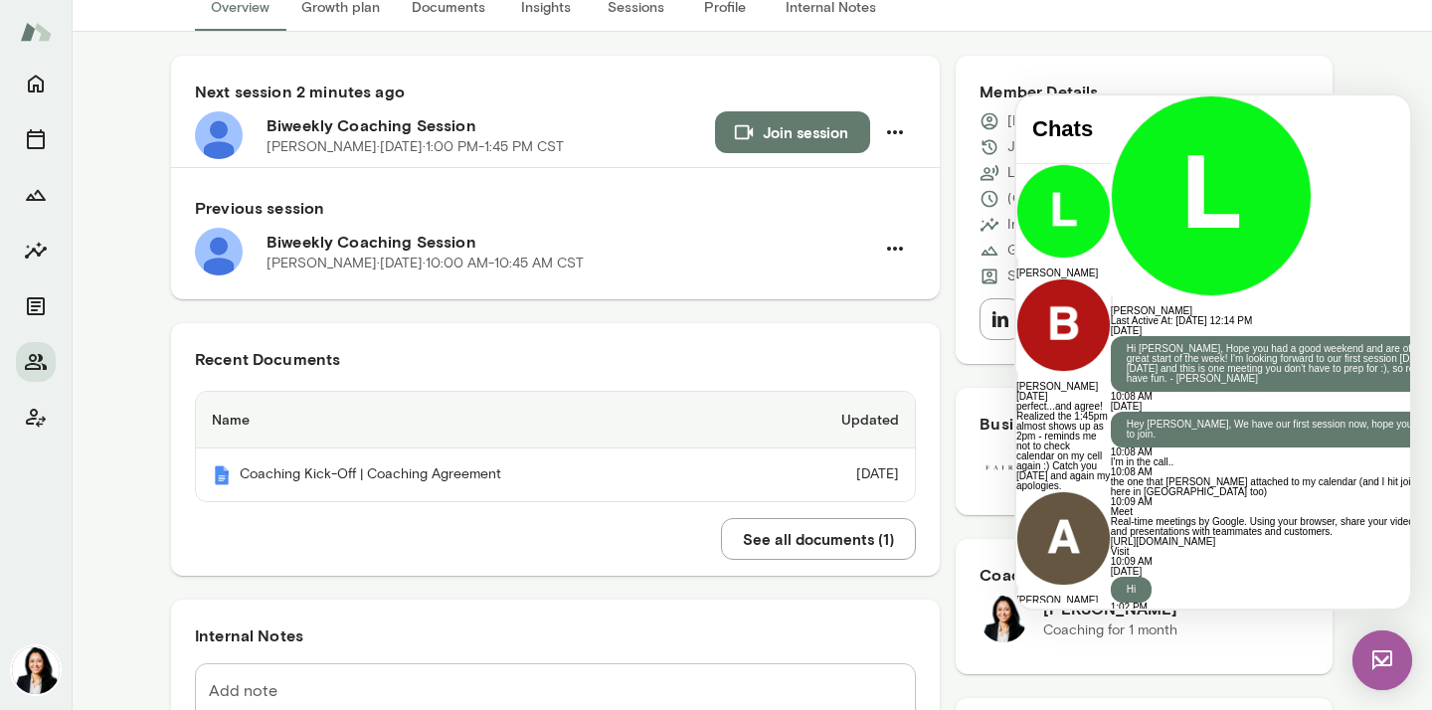
click at [1110, 612] on div at bounding box center [1290, 638] width 360 height 52
click at [1197, 612] on div "**********" at bounding box center [1290, 638] width 360 height 52
click at [1326, 612] on div "**********" at bounding box center [1290, 638] width 360 height 52
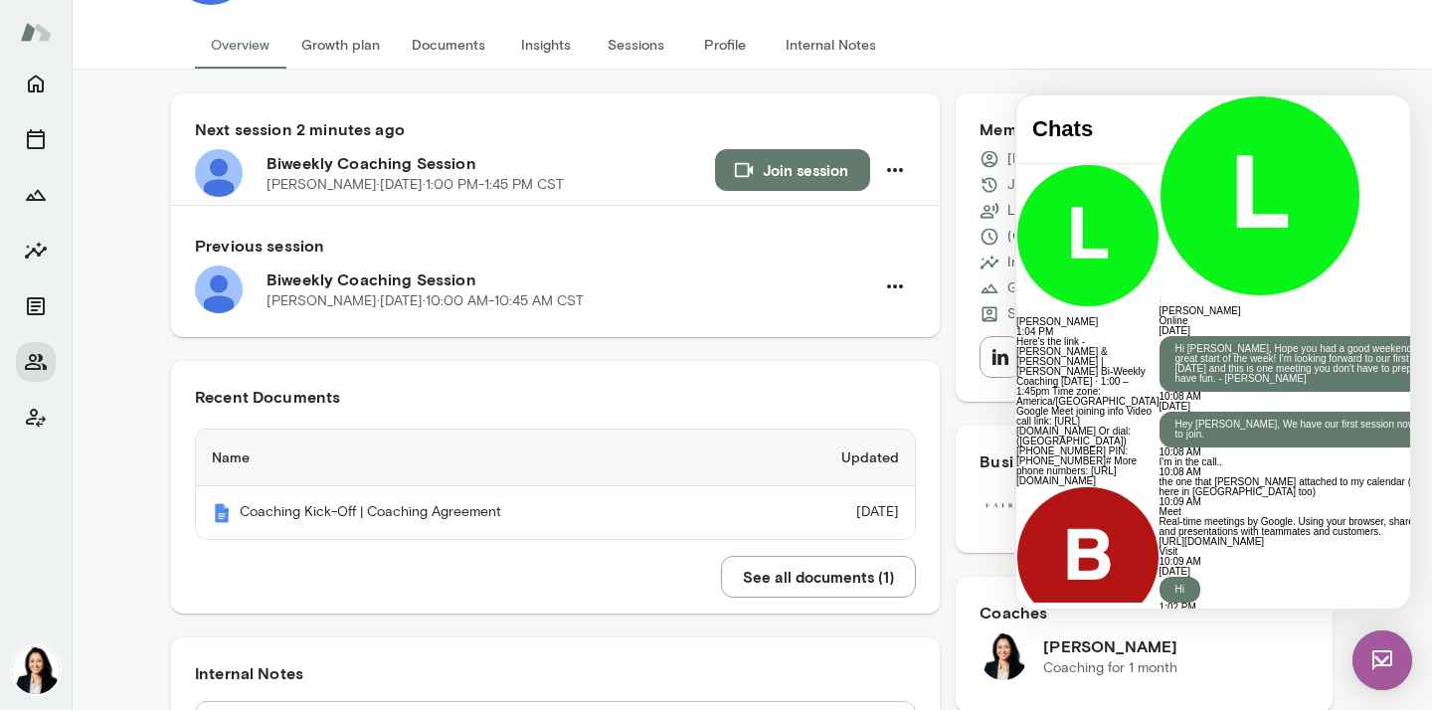
scroll to position [110, 0]
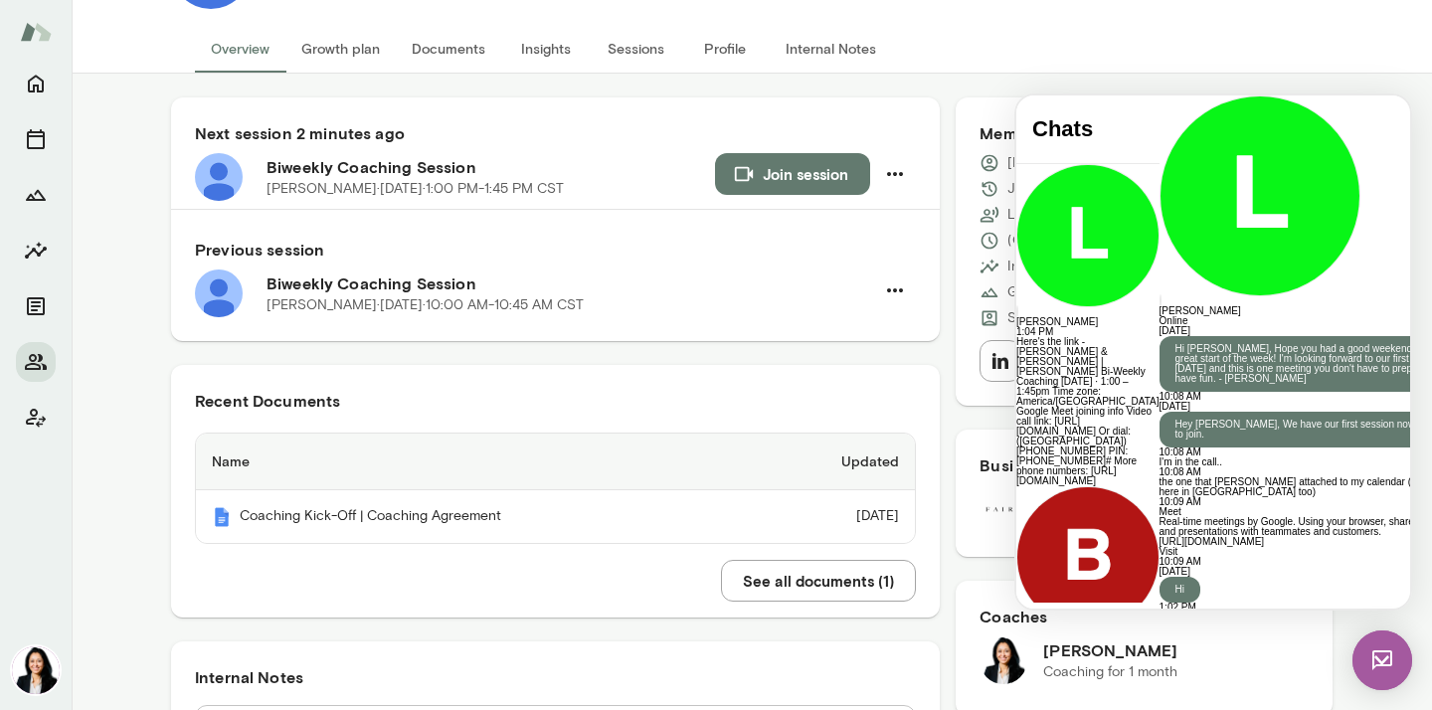
click at [1379, 649] on img at bounding box center [1382, 660] width 60 height 60
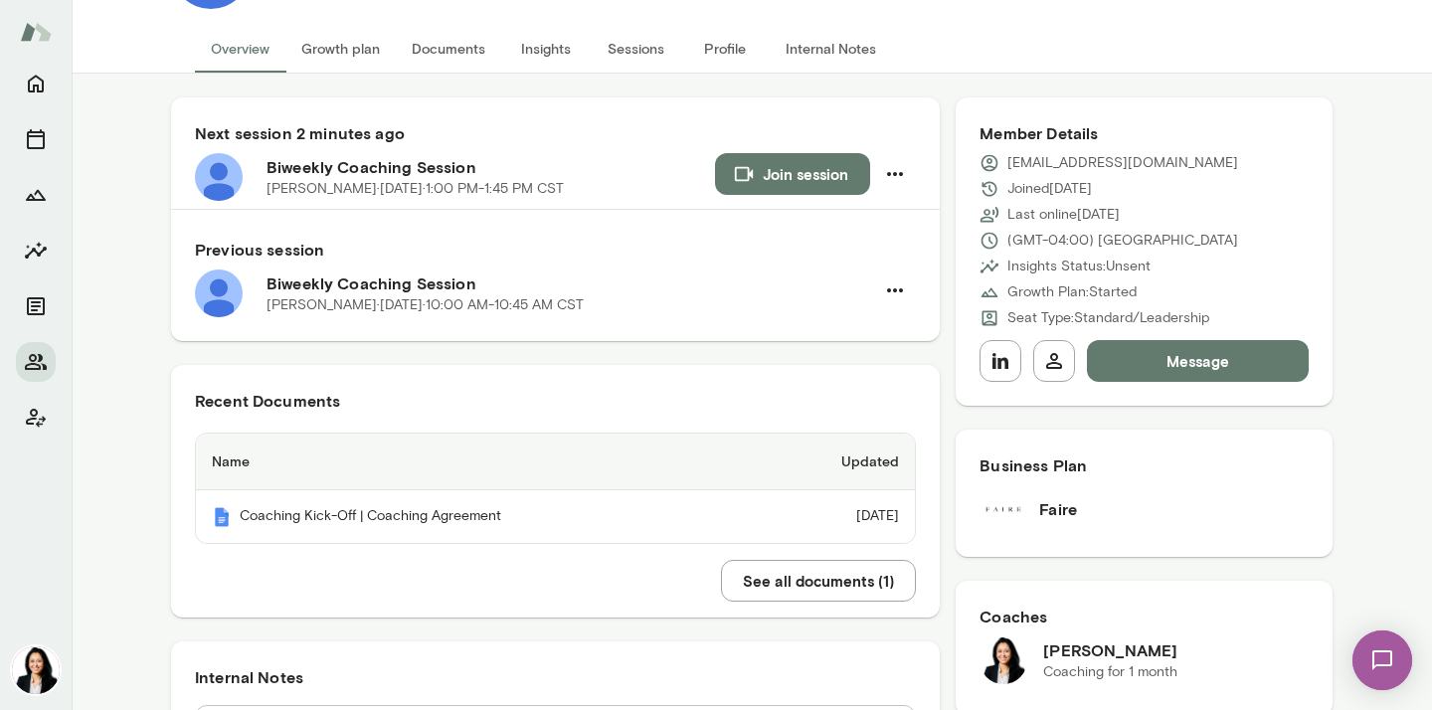
scroll to position [0, 0]
